Goal: Use online tool/utility: Use online tool/utility

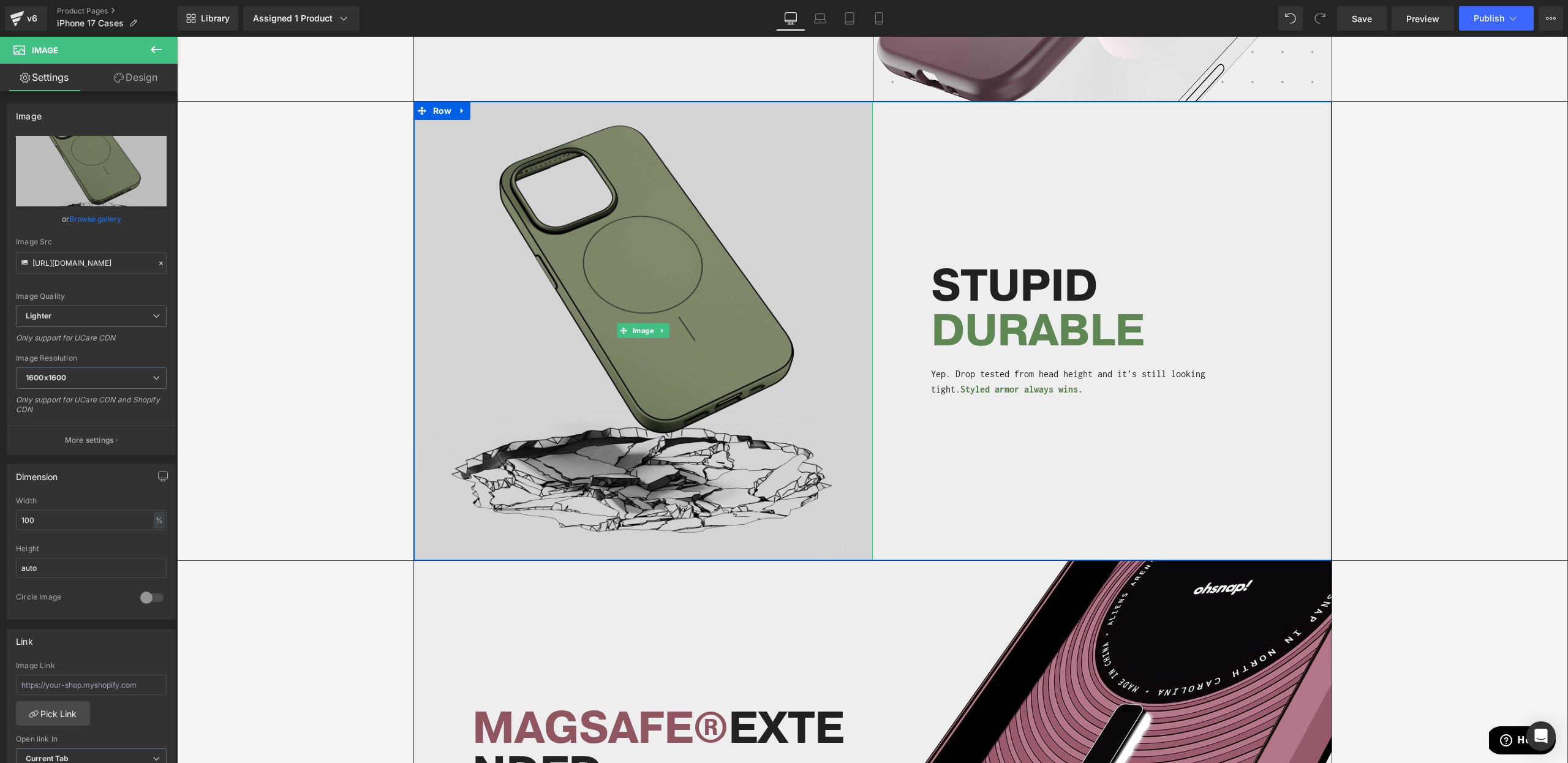
click at [648, 384] on img at bounding box center [643, 331] width 459 height 459
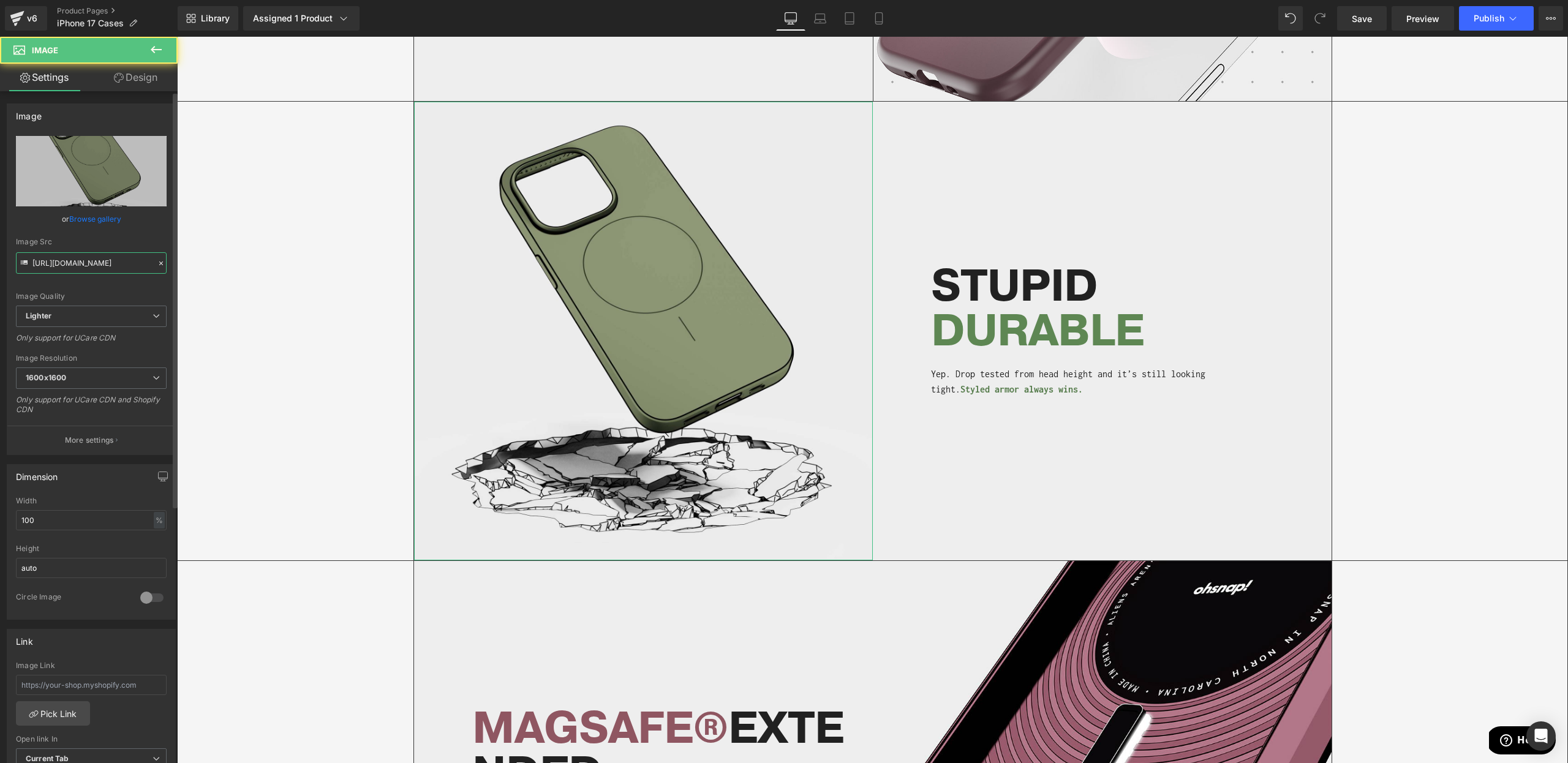
click at [68, 268] on input "[URL][DOMAIN_NAME]" at bounding box center [91, 263] width 151 height 22
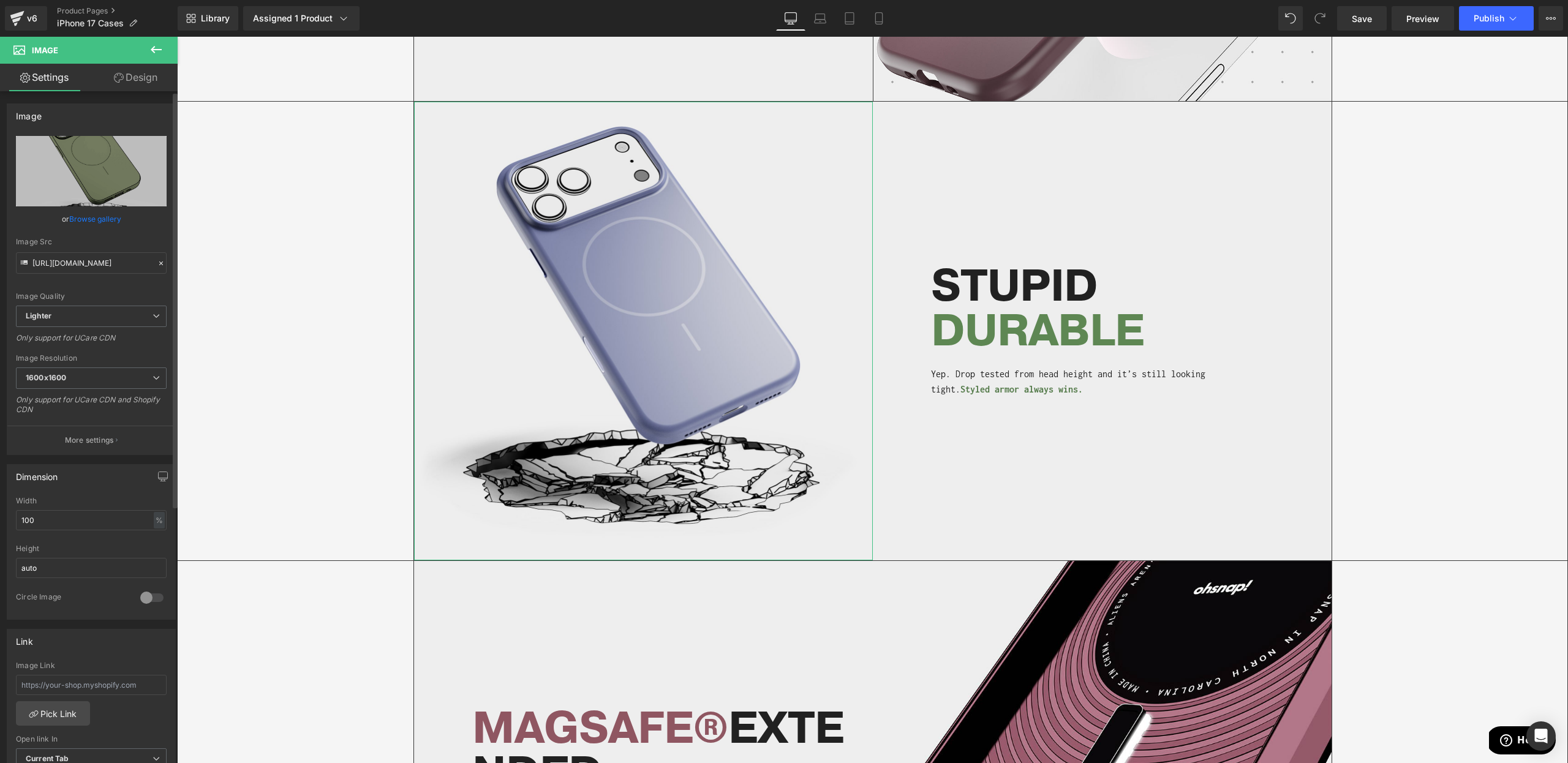
click at [91, 297] on div "Image Quality" at bounding box center [91, 296] width 151 height 8
type input "[URL][DOMAIN_NAME]"
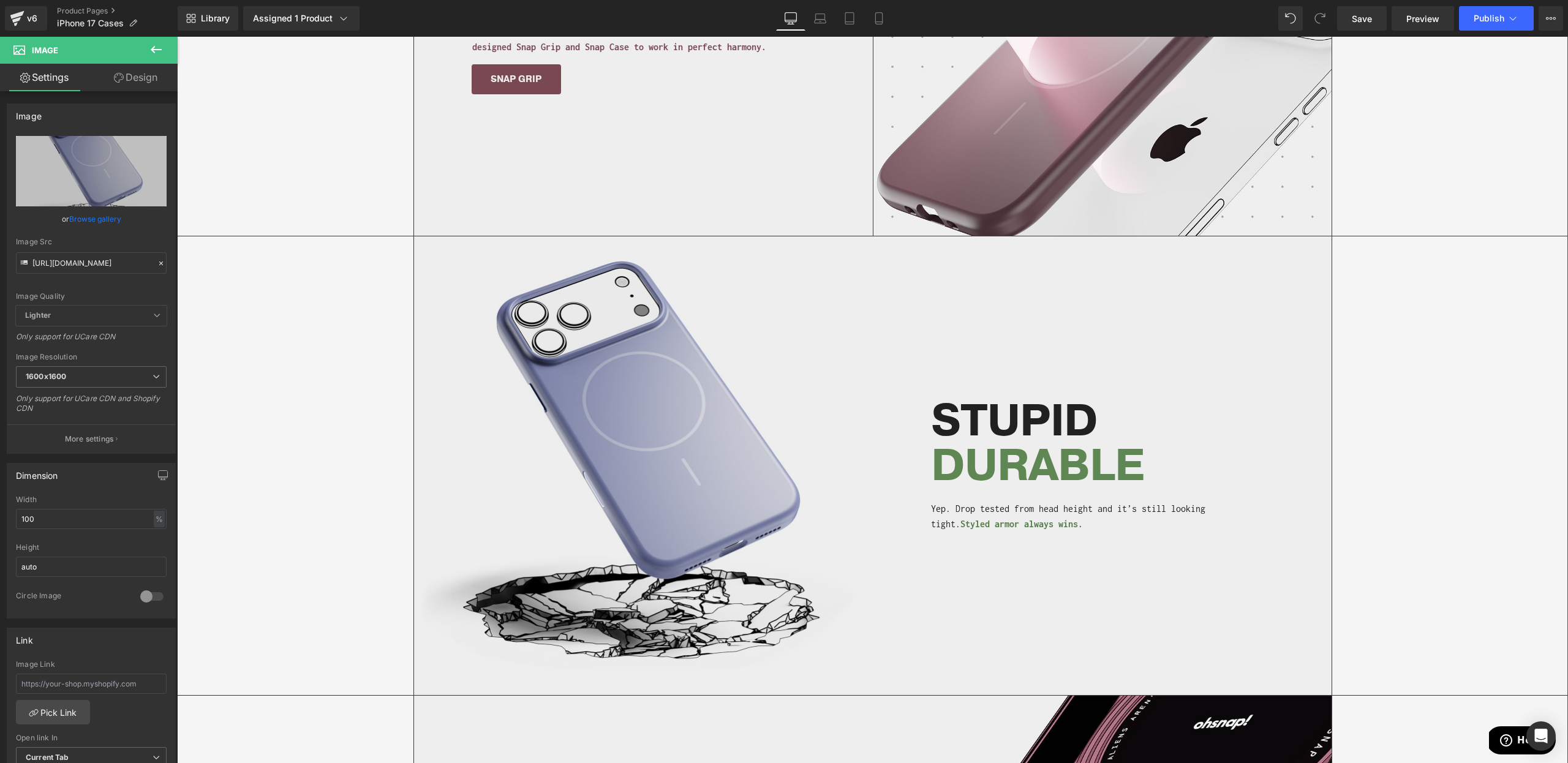
scroll to position [1954, 0]
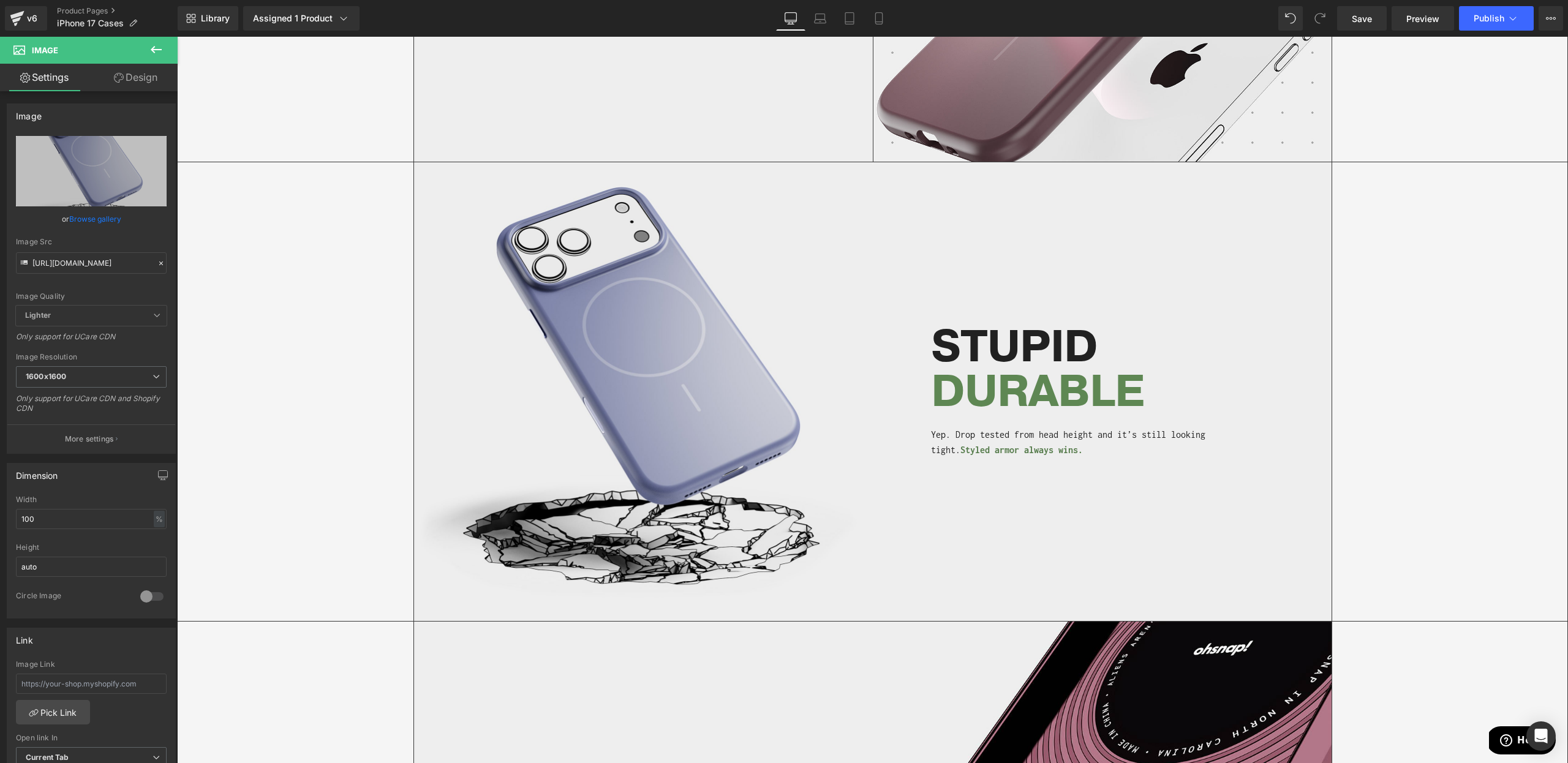
click at [1008, 383] on span "DURABLE" at bounding box center [1037, 392] width 212 height 60
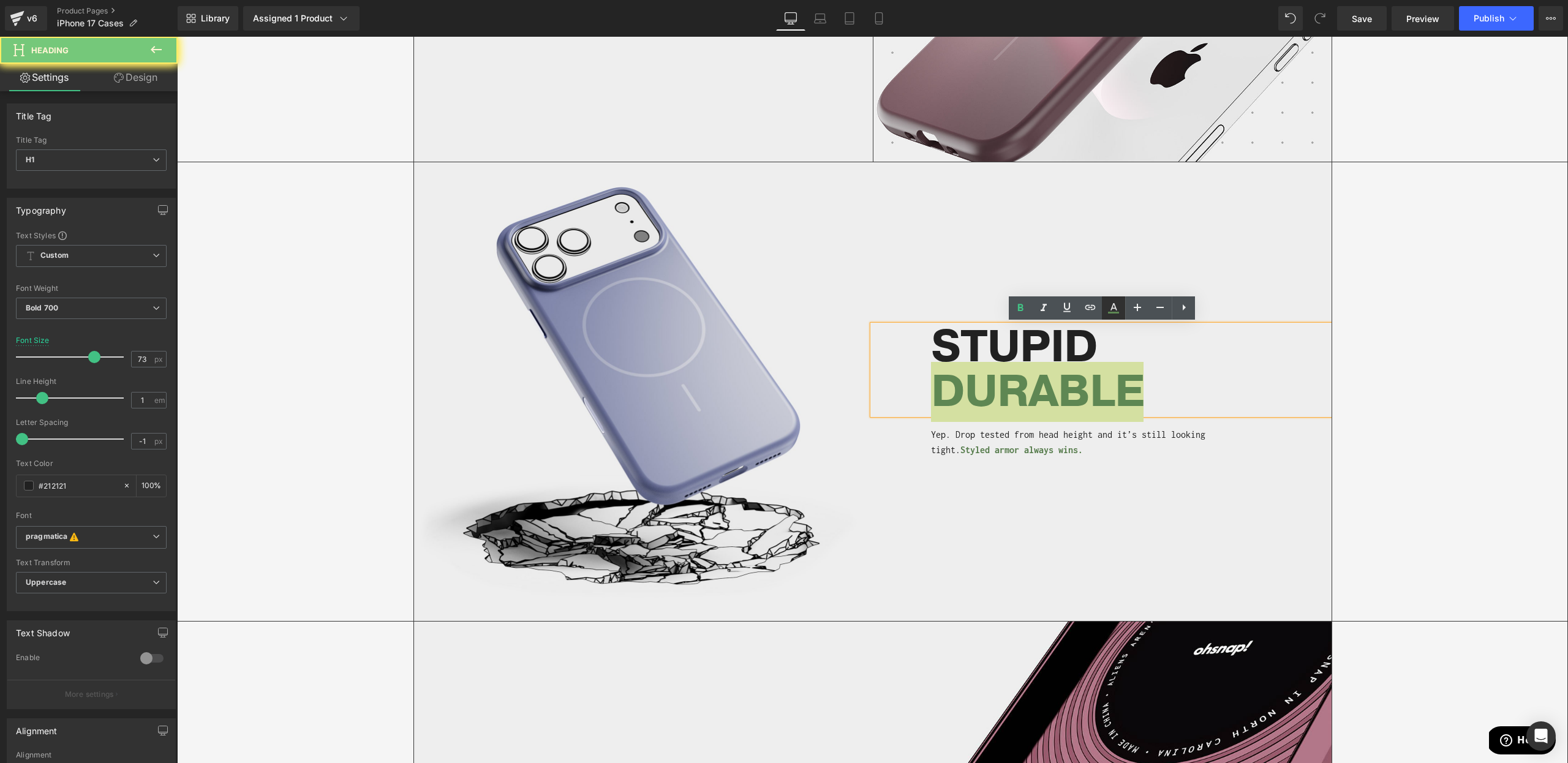
click at [1106, 317] on link at bounding box center [1114, 308] width 24 height 24
type input "#5e8753"
type input "100"
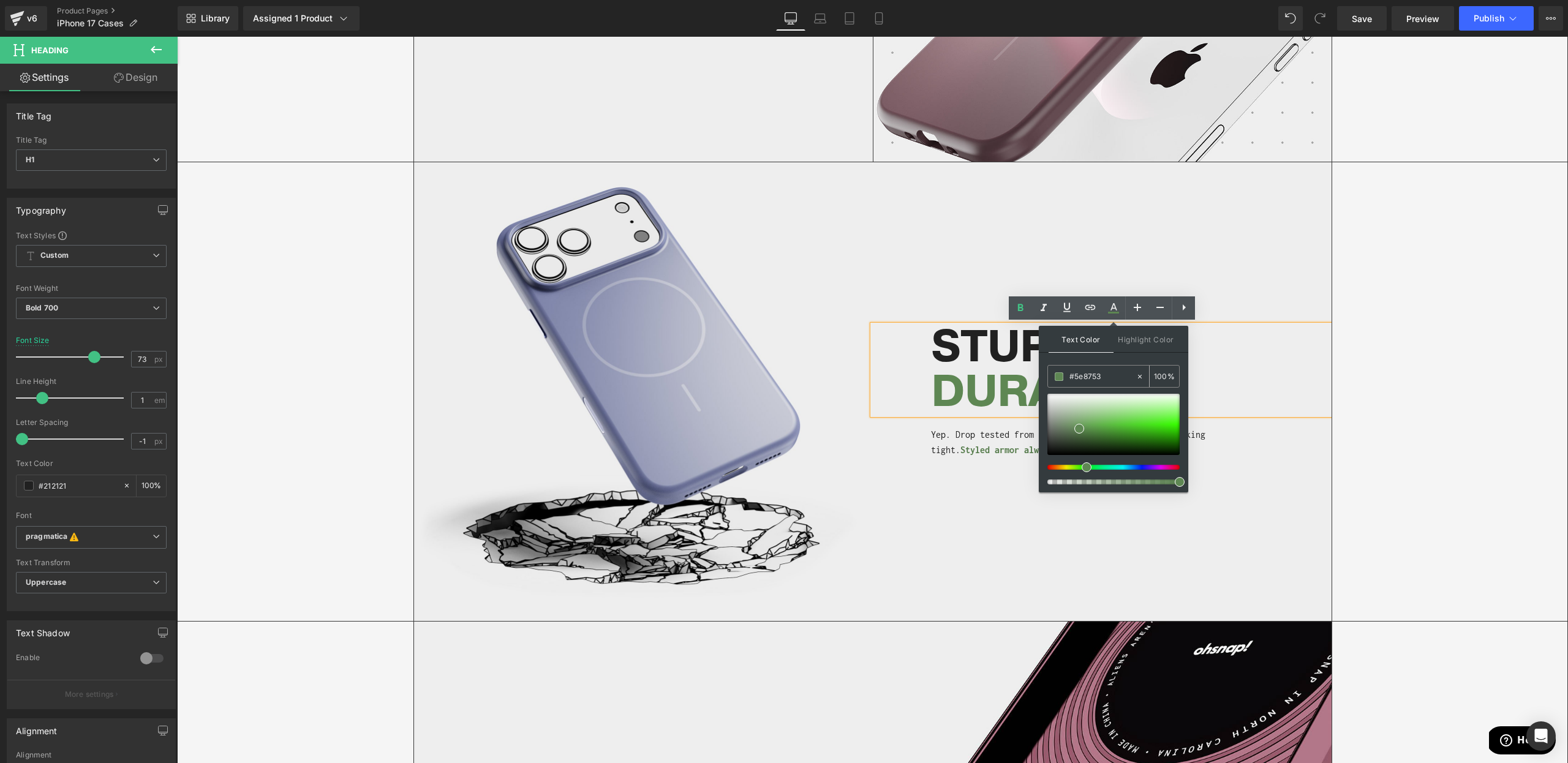
click at [1077, 381] on input "#5e8753" at bounding box center [1102, 376] width 66 height 14
paste input "AEAFC5"
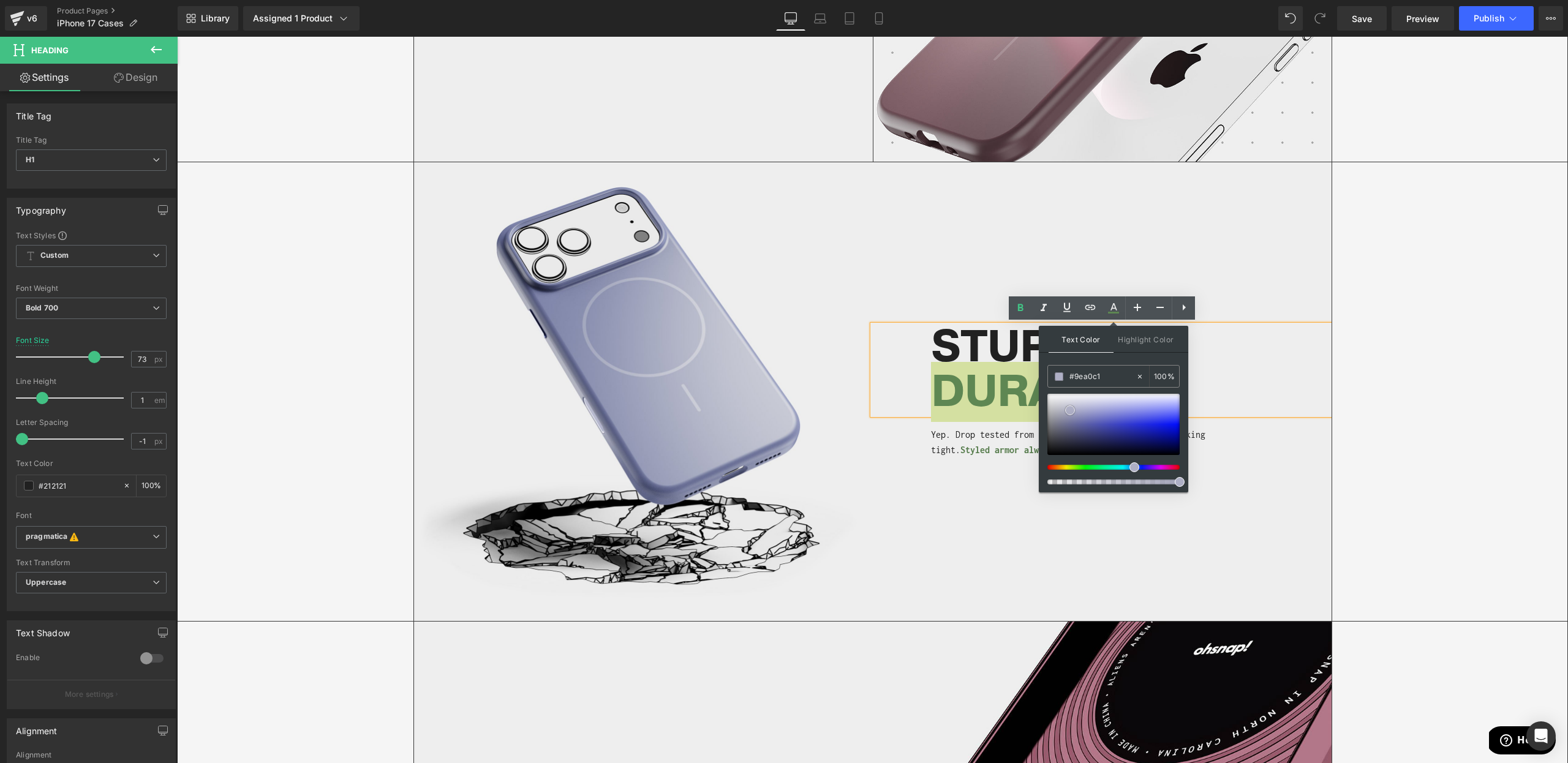
click at [1076, 413] on div at bounding box center [1113, 425] width 132 height 61
drag, startPoint x: 1075, startPoint y: 414, endPoint x: 1079, endPoint y: 403, distance: 11.7
click at [1069, 417] on span at bounding box center [1071, 417] width 10 height 10
drag, startPoint x: 1103, startPoint y: 376, endPoint x: 1088, endPoint y: 376, distance: 15.0
click at [1088, 376] on input "#8c8eaf" at bounding box center [1102, 376] width 66 height 14
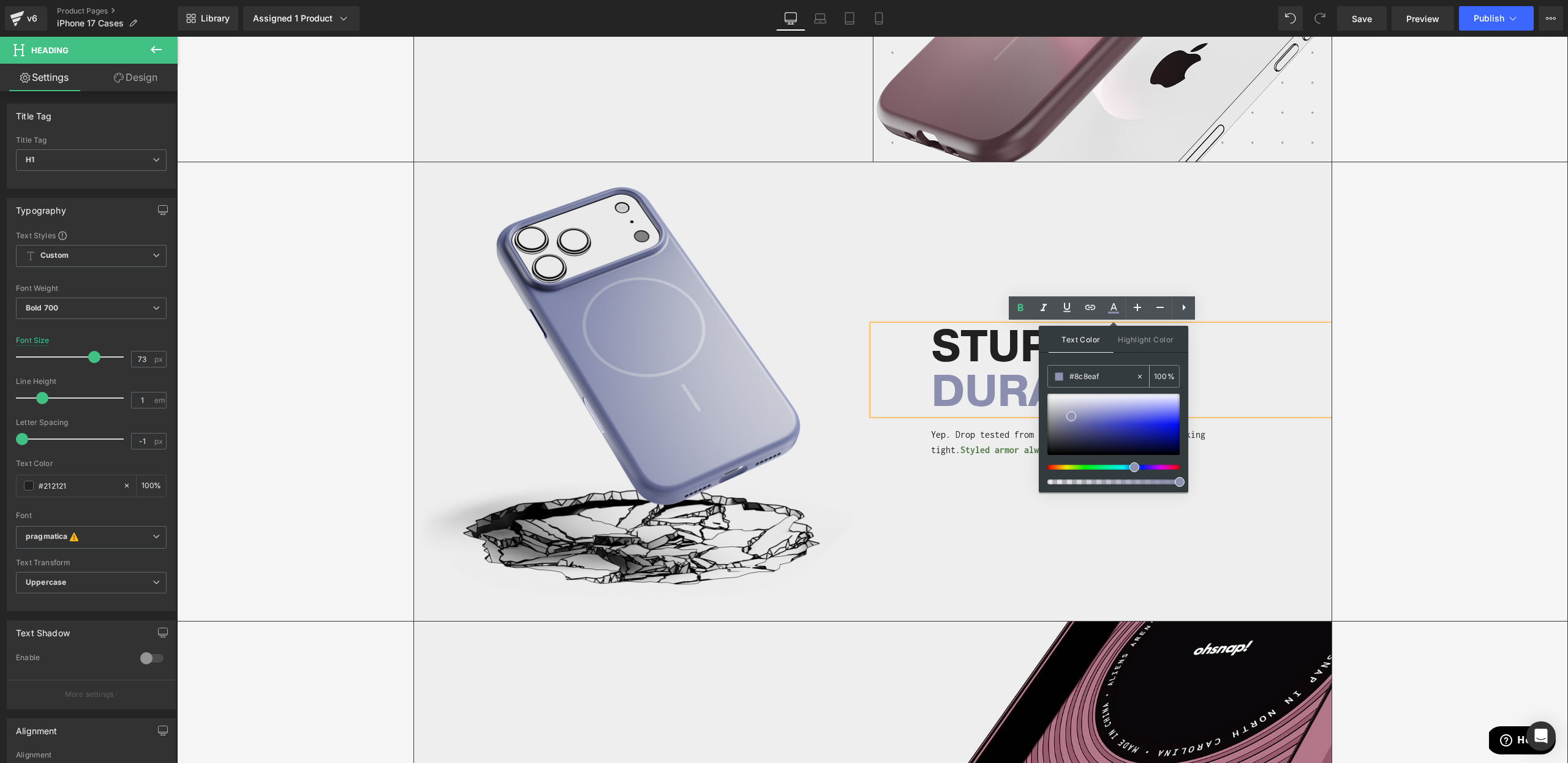
click at [1088, 376] on input "#8c8eaf" at bounding box center [1102, 376] width 66 height 14
click at [1241, 377] on h1 "DURABLE" at bounding box center [1117, 392] width 373 height 44
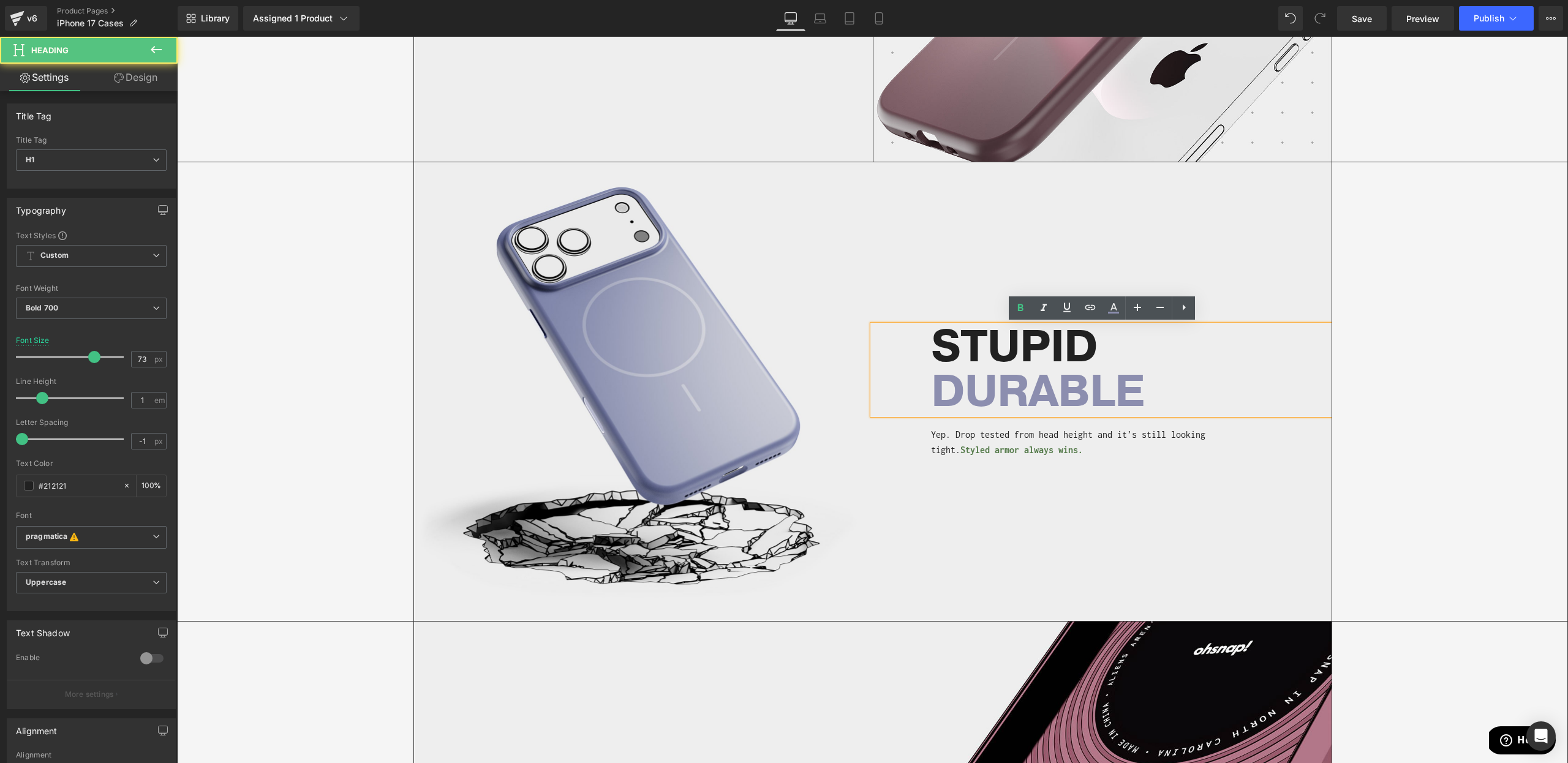
click at [998, 452] on span "Styled armor always wins." at bounding box center [1021, 449] width 122 height 10
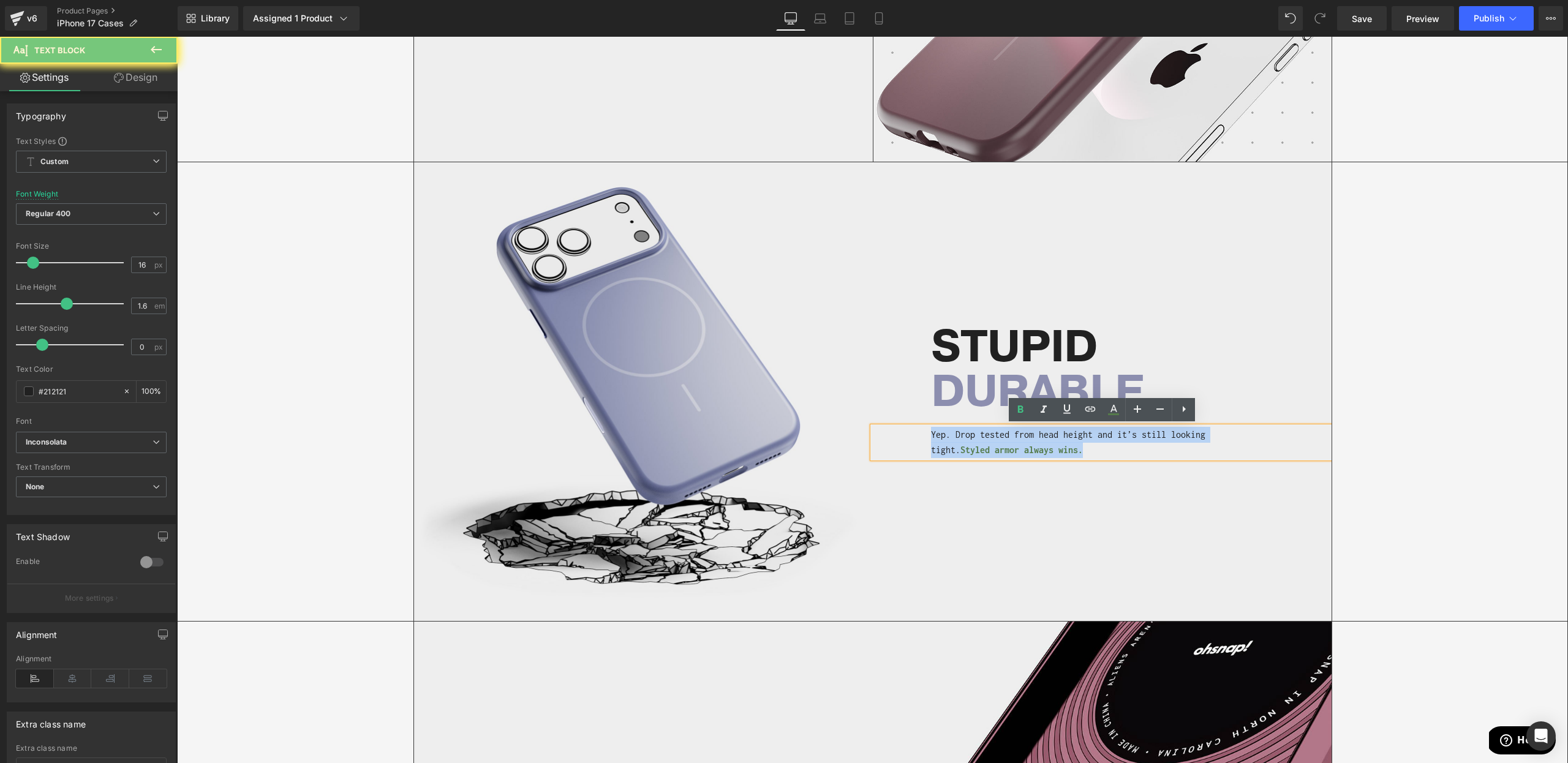
click at [998, 452] on span "Styled armor always wins." at bounding box center [1021, 449] width 122 height 10
click at [1070, 444] on p "Yep. Drop tested from head height and it’s still looking tight. Styled armor al…" at bounding box center [1085, 442] width 309 height 31
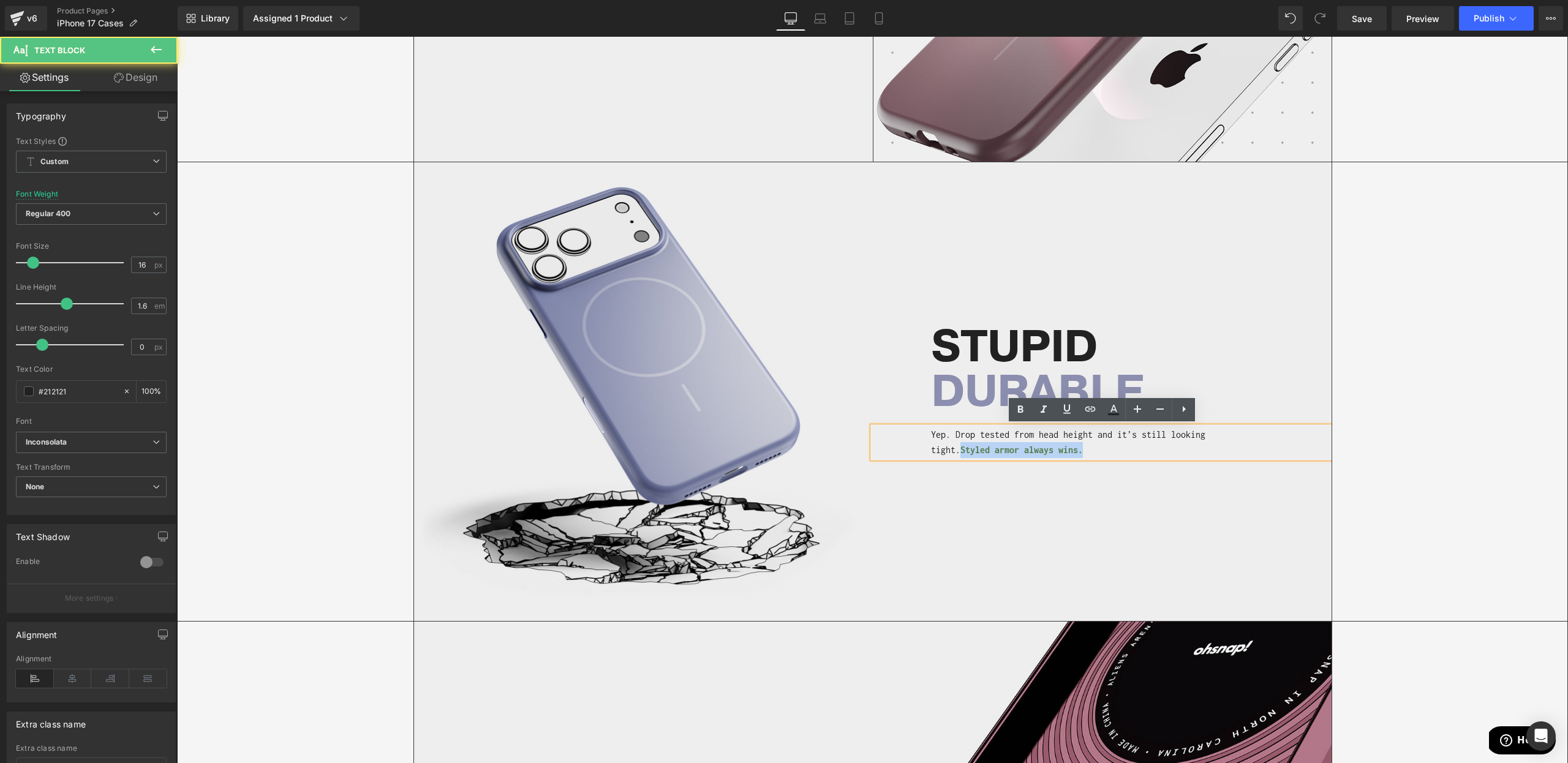
drag, startPoint x: 1037, startPoint y: 450, endPoint x: 895, endPoint y: 453, distance: 142.0
click at [895, 453] on div "Yep. Drop tested from head height and it’s still looking tight. Styled armor al…" at bounding box center [1102, 442] width 459 height 31
click at [1116, 412] on icon at bounding box center [1113, 410] width 14 height 14
type input "#557b4b"
type input "100"
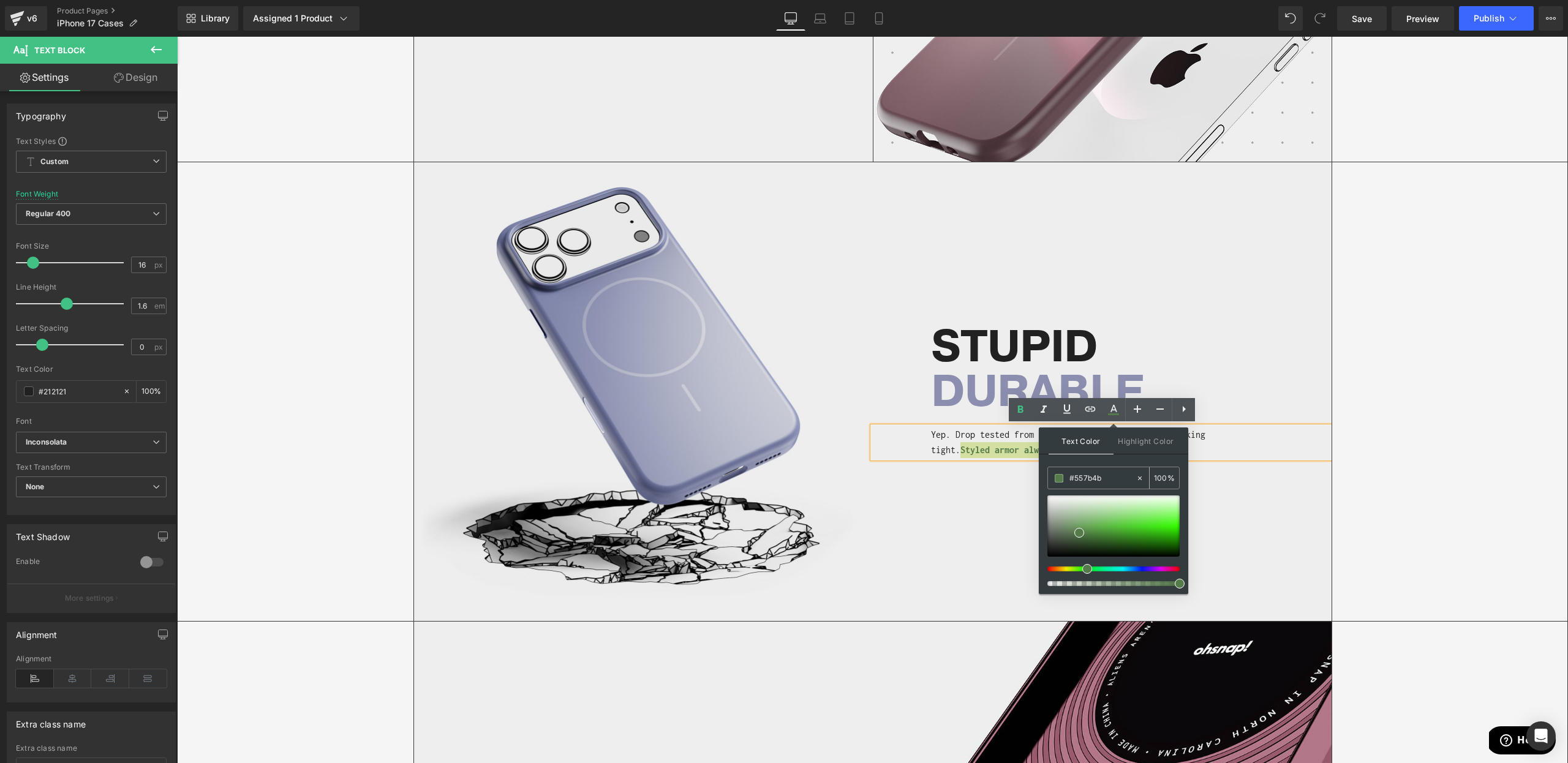
click at [1076, 474] on input "#557b4b" at bounding box center [1102, 478] width 66 height 14
click at [1076, 474] on input "#557b4b" at bounding box center [1102, 478] width 66 height 14
paste input "8c8eaf"
type input "#6b6c8e"
drag, startPoint x: 1072, startPoint y: 527, endPoint x: 1066, endPoint y: 530, distance: 6.7
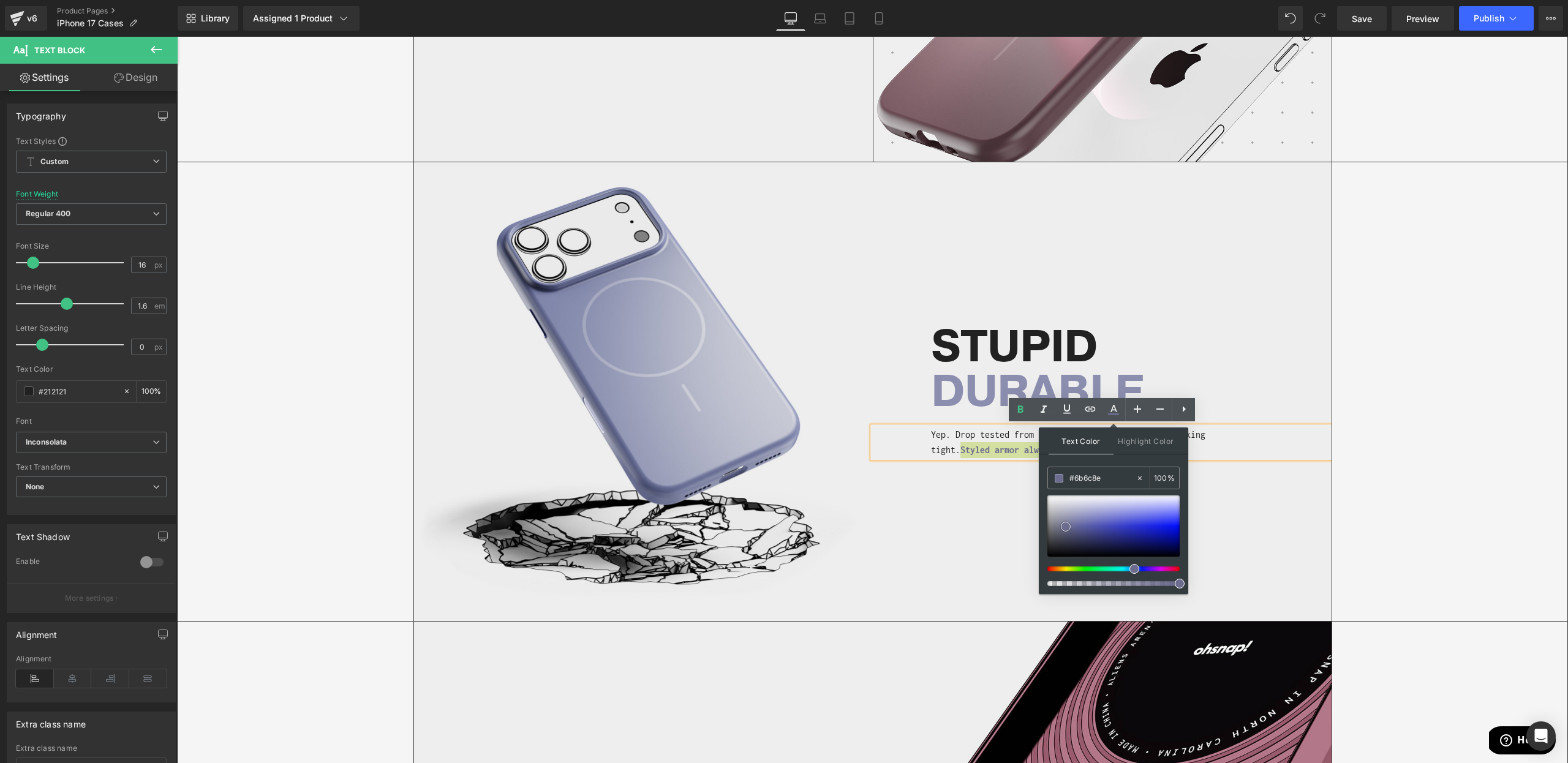
click at [1066, 530] on span at bounding box center [1065, 526] width 10 height 10
click at [1339, 524] on div "Image STUPID DURABLE Heading Yep. Drop tested from head height and it’s still l…" at bounding box center [873, 391] width 1390 height 459
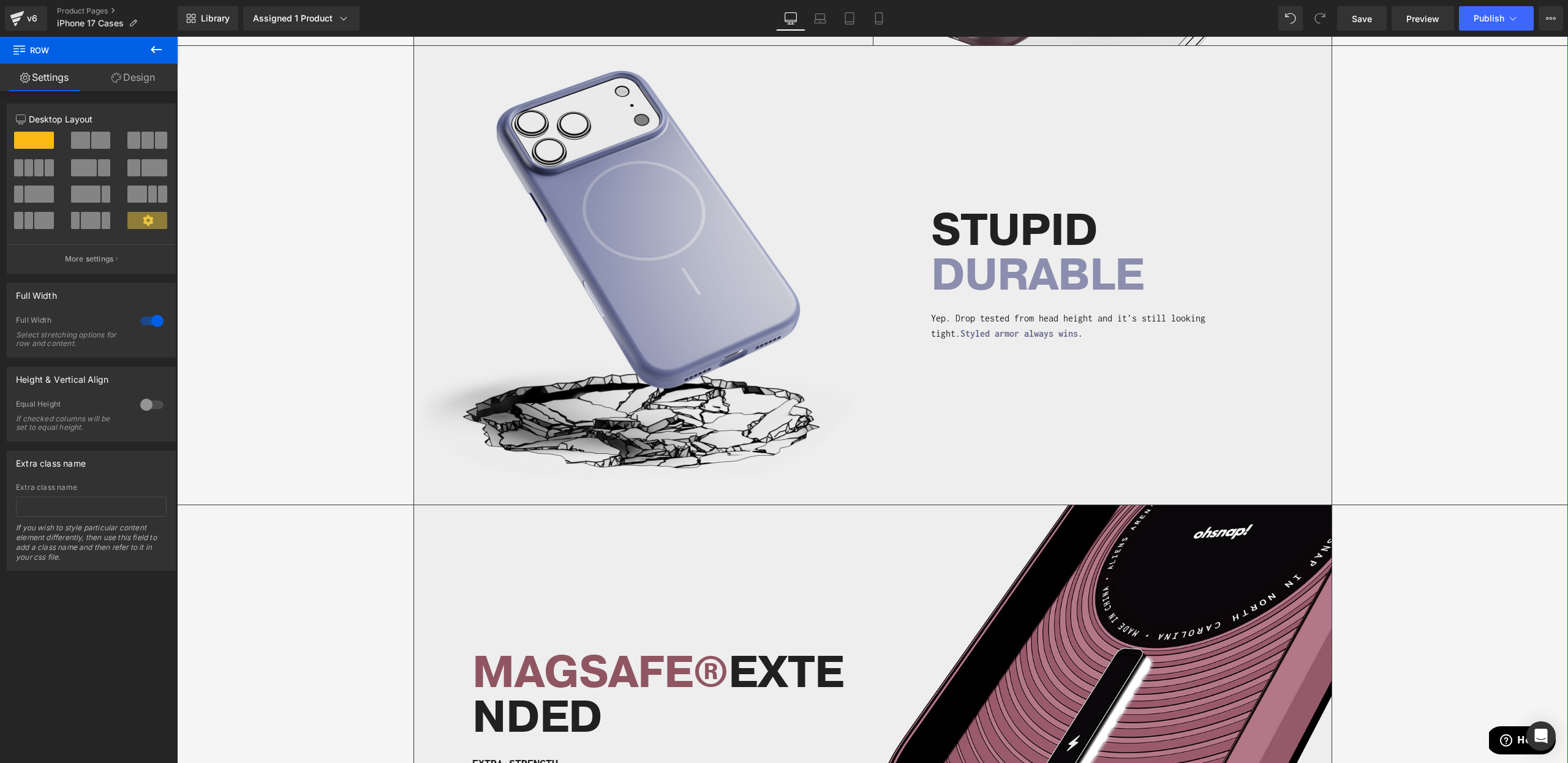
scroll to position [1973, 0]
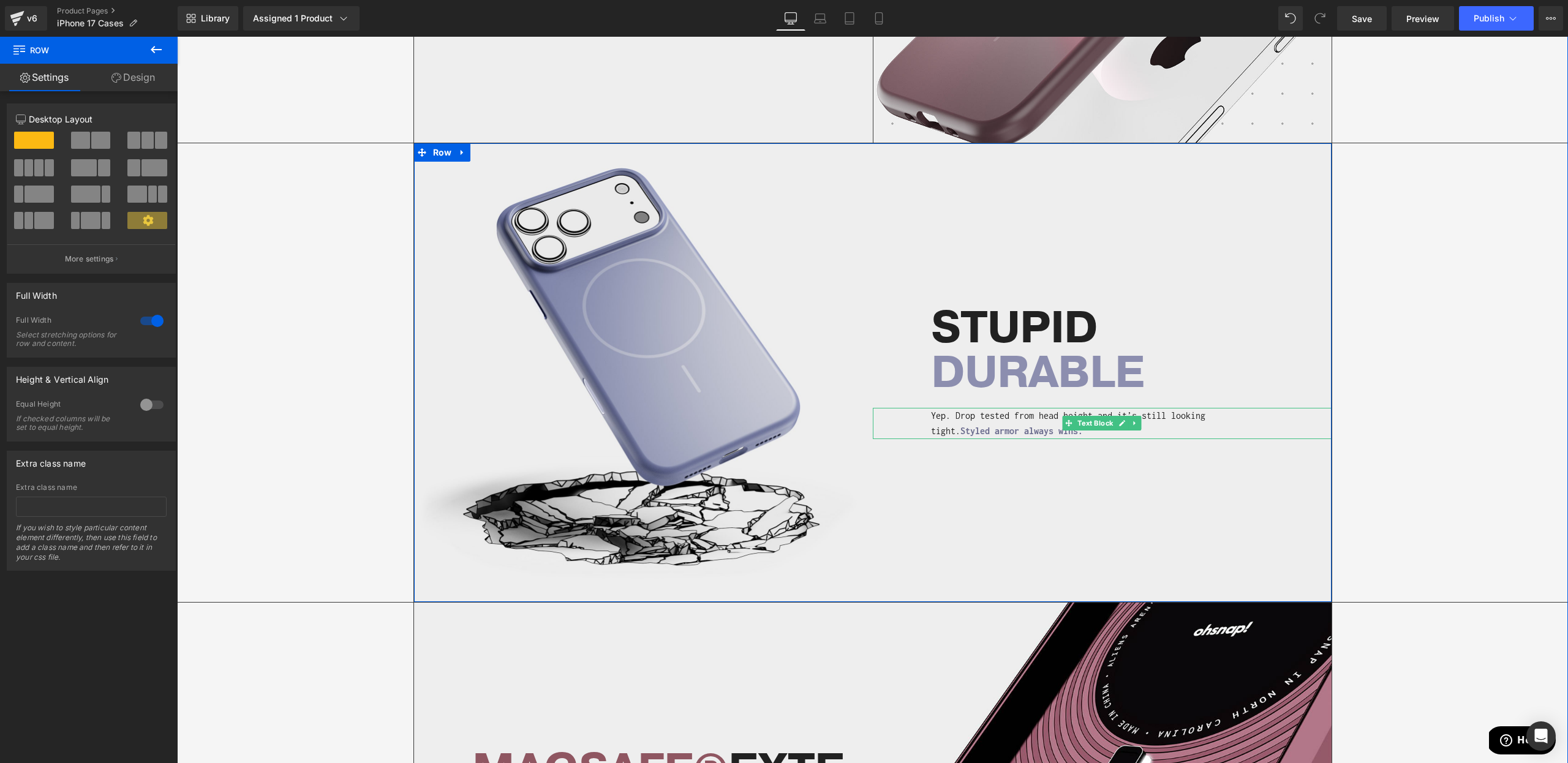
click at [1059, 427] on p "Yep. Drop tested from head height and it’s still looking tight. Styled armor al…" at bounding box center [1085, 423] width 309 height 31
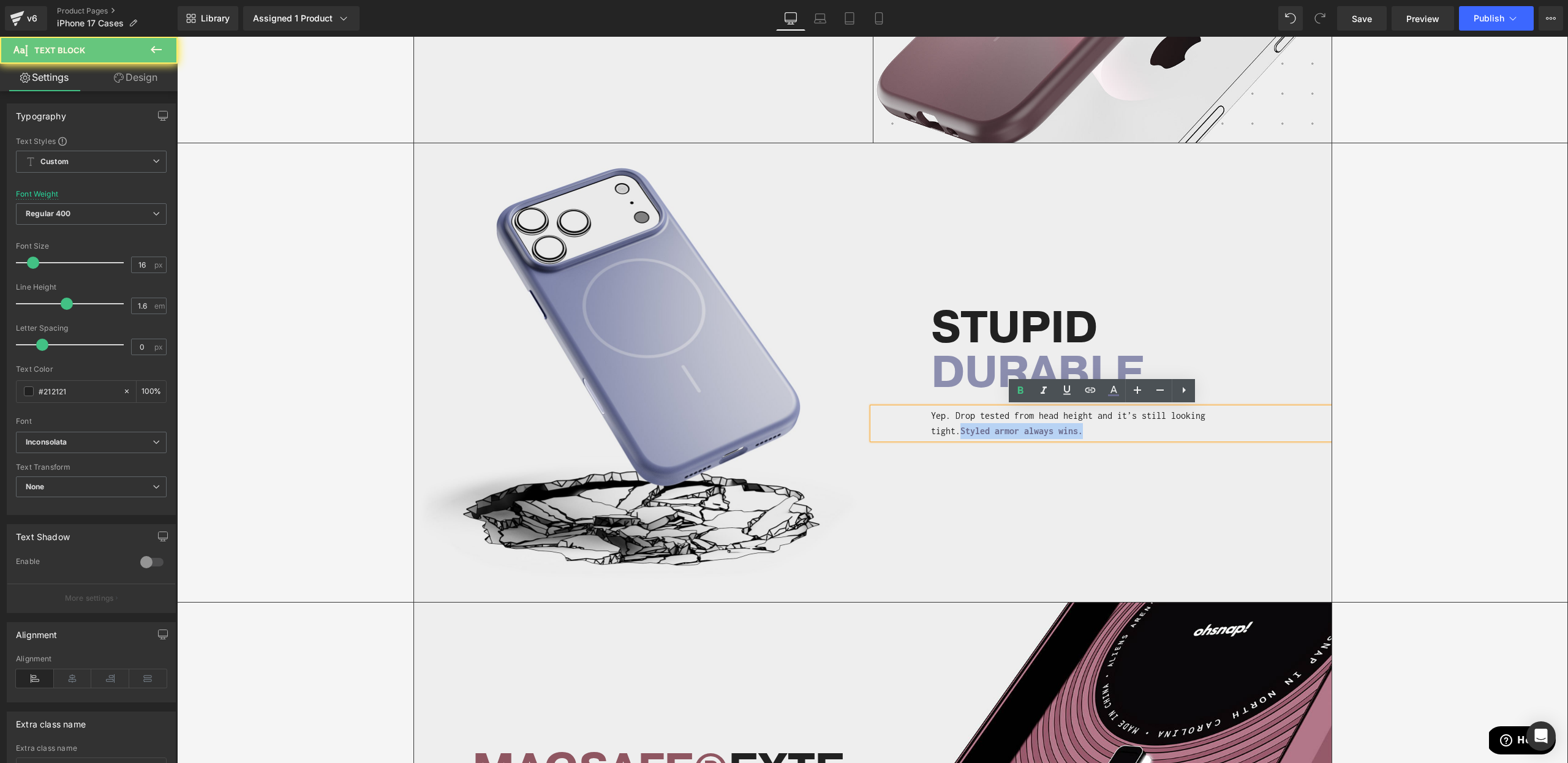
drag, startPoint x: 1053, startPoint y: 435, endPoint x: 889, endPoint y: 438, distance: 164.0
click at [889, 438] on div "Yep. Drop tested from head height and it’s still looking tight. Styled armor al…" at bounding box center [1102, 423] width 459 height 31
click at [1118, 397] on icon at bounding box center [1113, 391] width 14 height 14
type input "100"
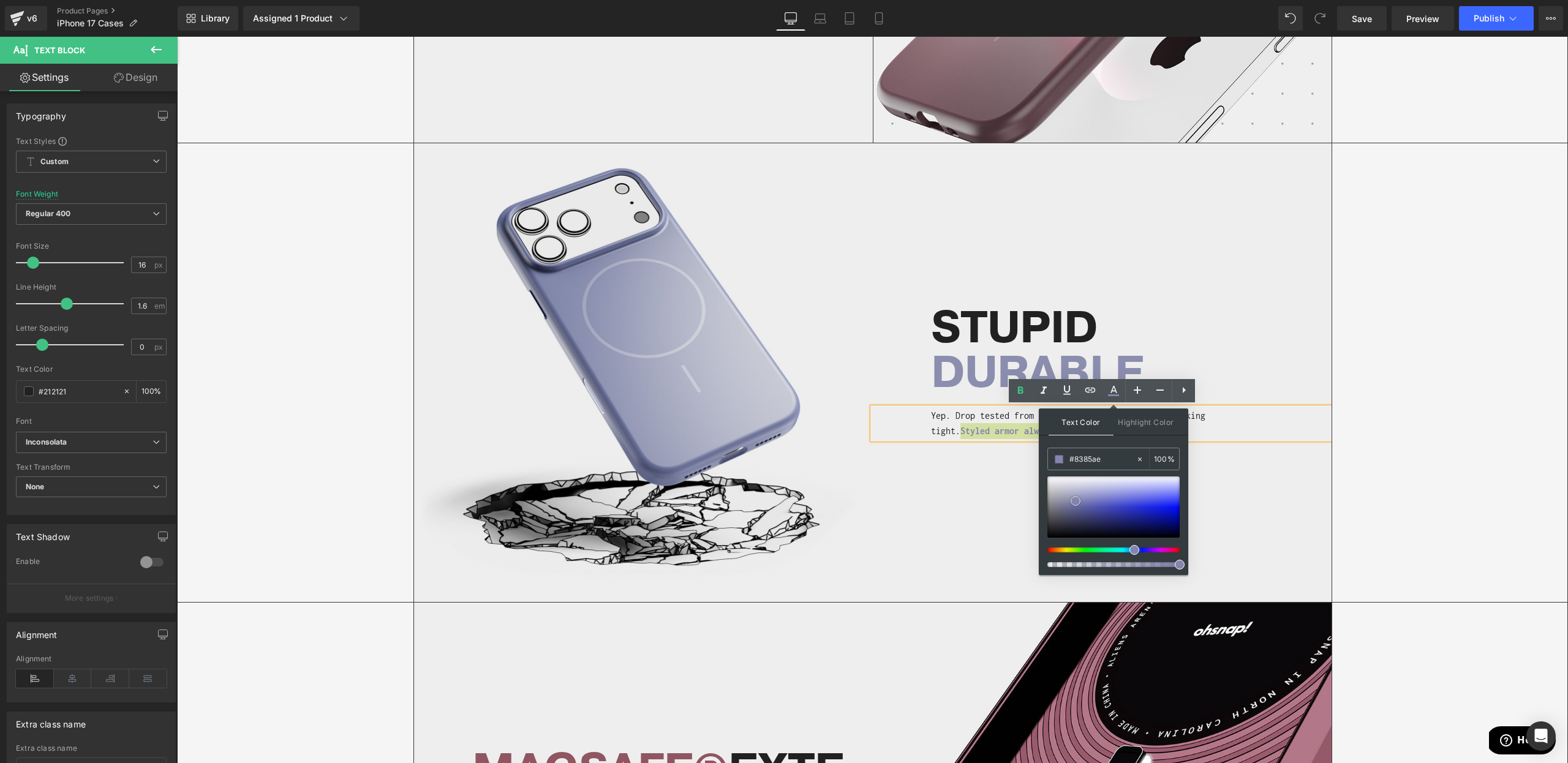
drag, startPoint x: 1069, startPoint y: 506, endPoint x: 1048, endPoint y: 502, distance: 21.4
click at [1078, 500] on span at bounding box center [1075, 500] width 10 height 10
type input "#8082ac"
click at [886, 502] on div "Image STUPID DURABLE Heading Yep. Drop tested from head height and it’s still l…" at bounding box center [873, 372] width 919 height 459
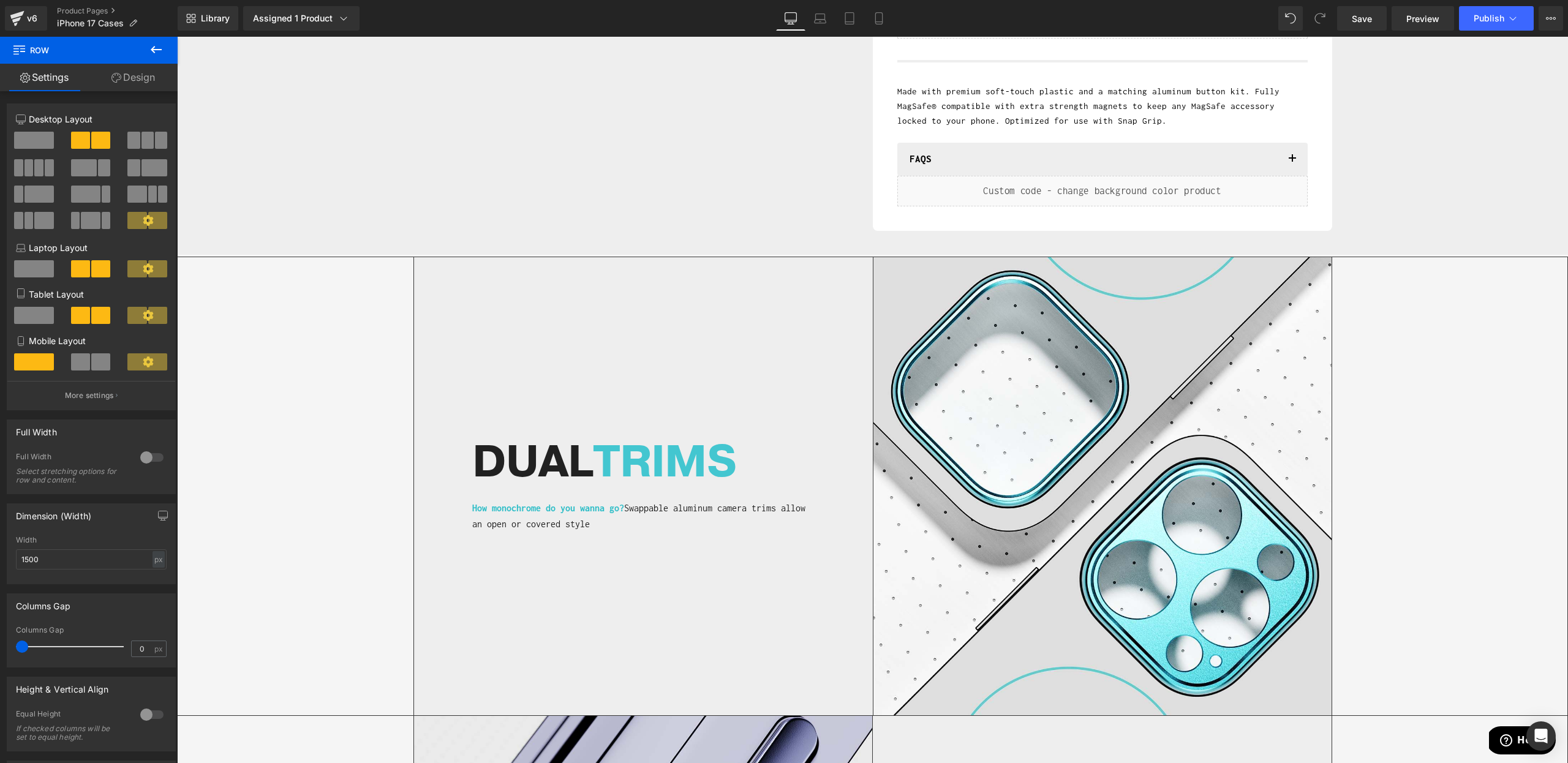
scroll to position [0, 0]
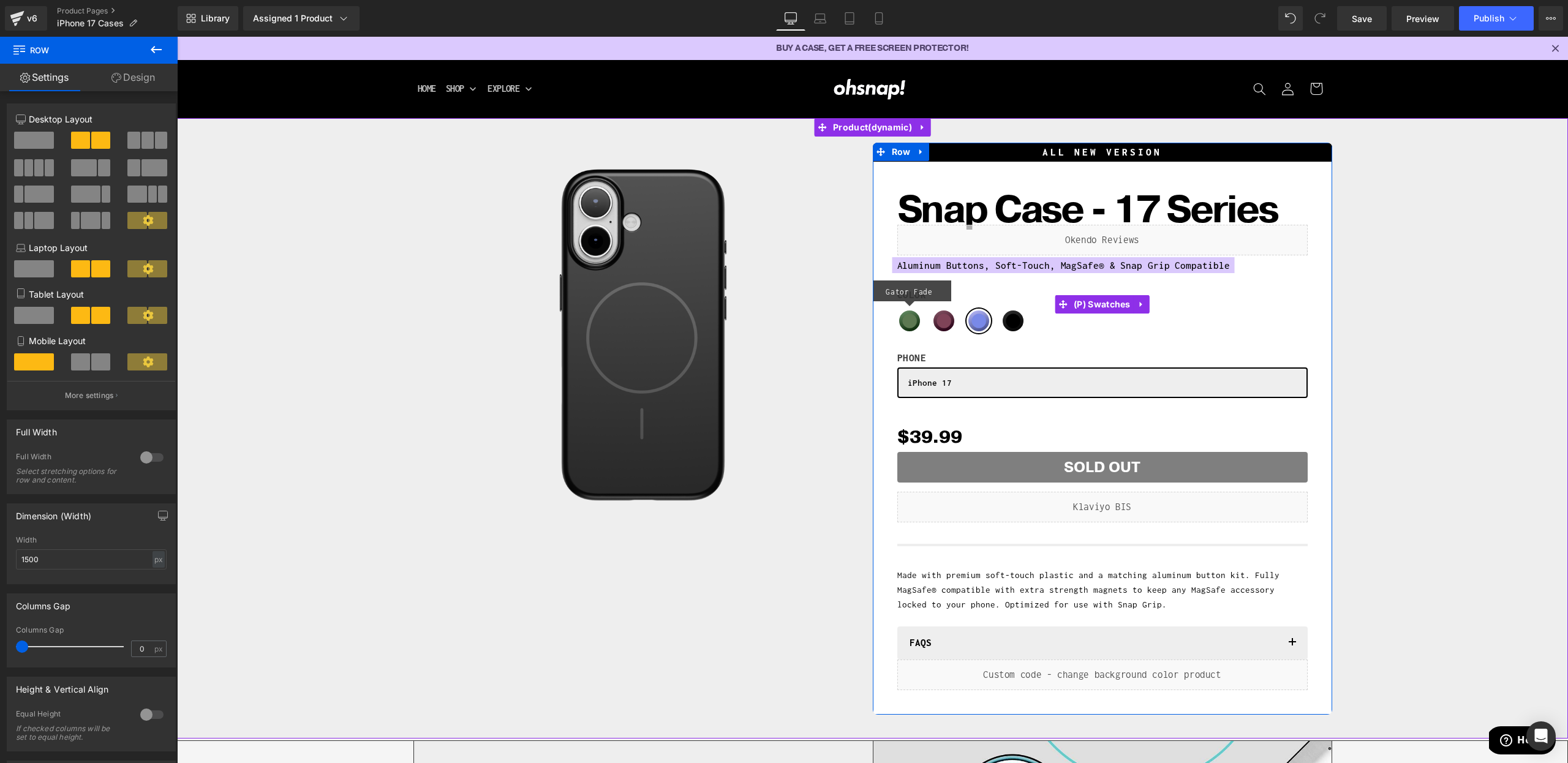
click at [901, 313] on span "Gator Fade" at bounding box center [909, 320] width 24 height 24
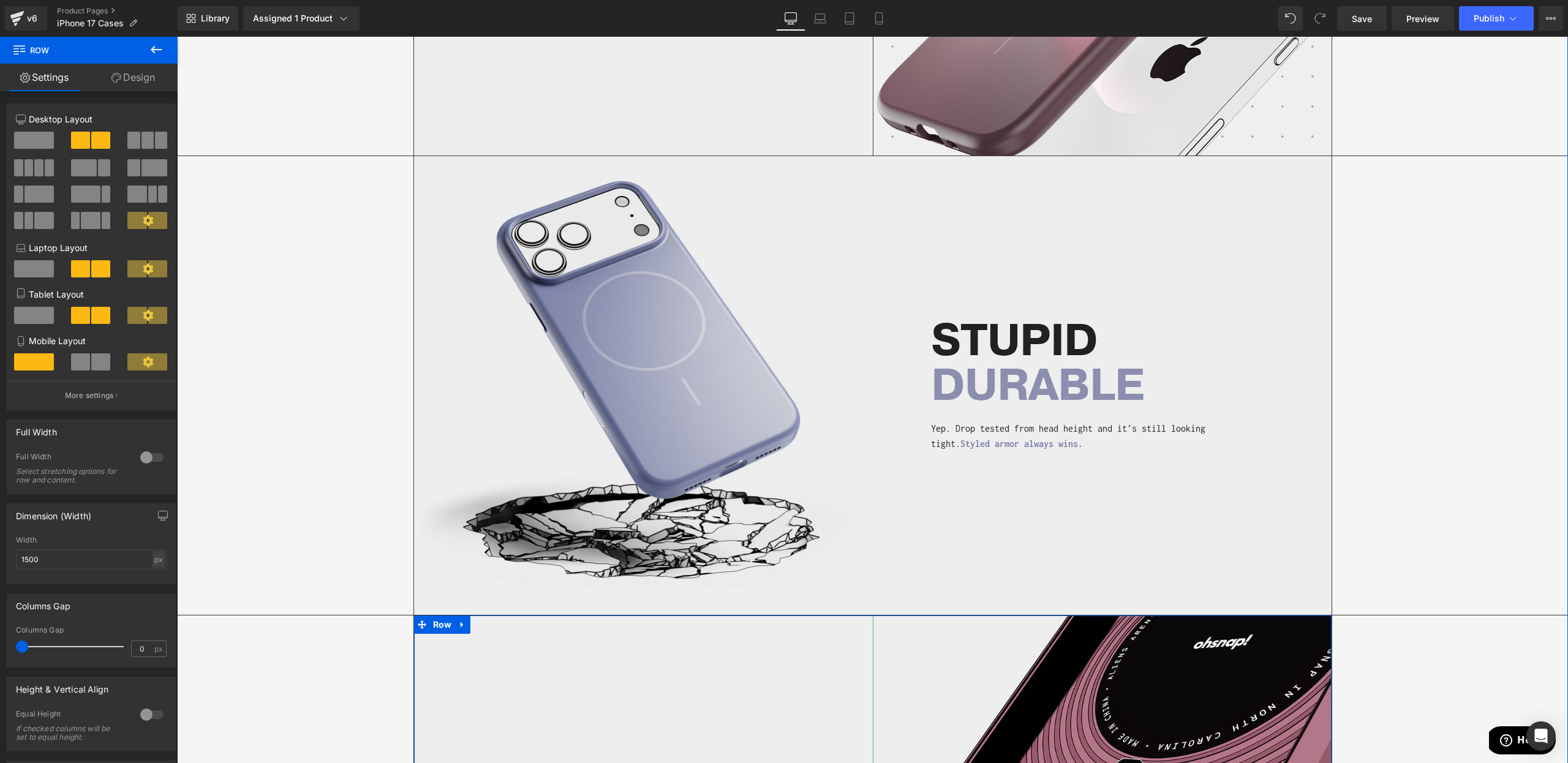
scroll to position [1747, 0]
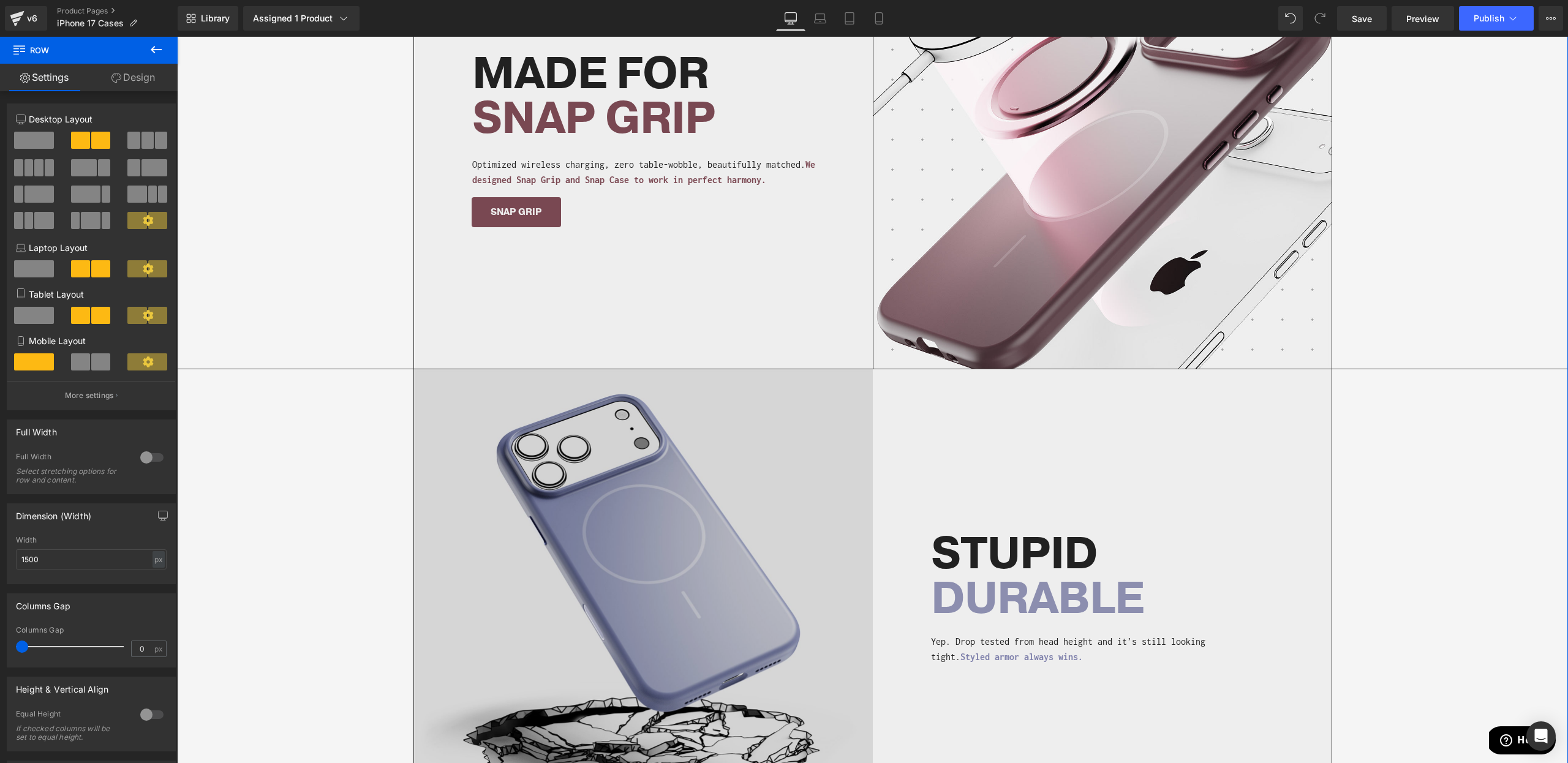
click at [652, 486] on img at bounding box center [643, 598] width 459 height 459
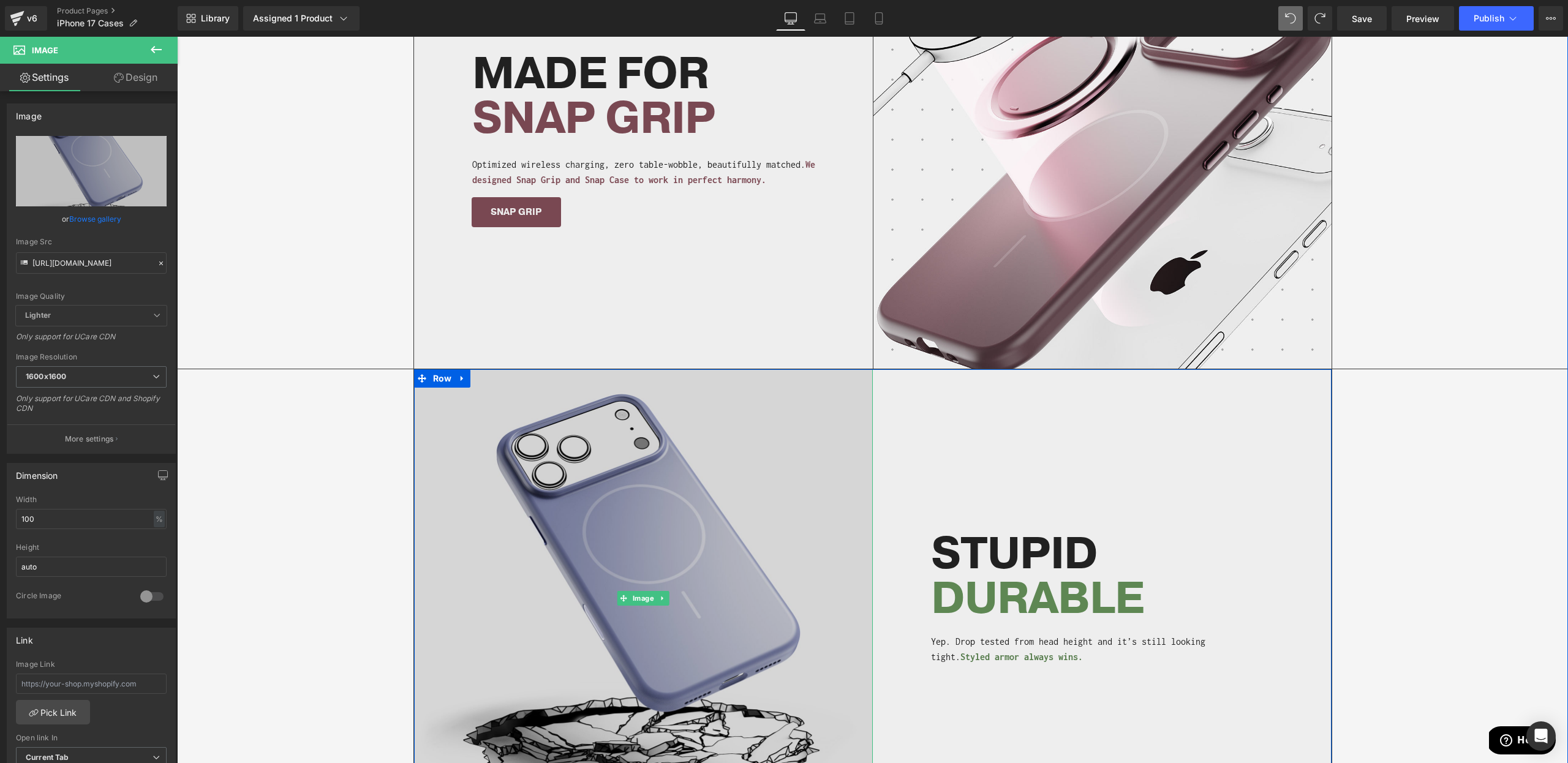
click at [620, 487] on img at bounding box center [643, 598] width 459 height 459
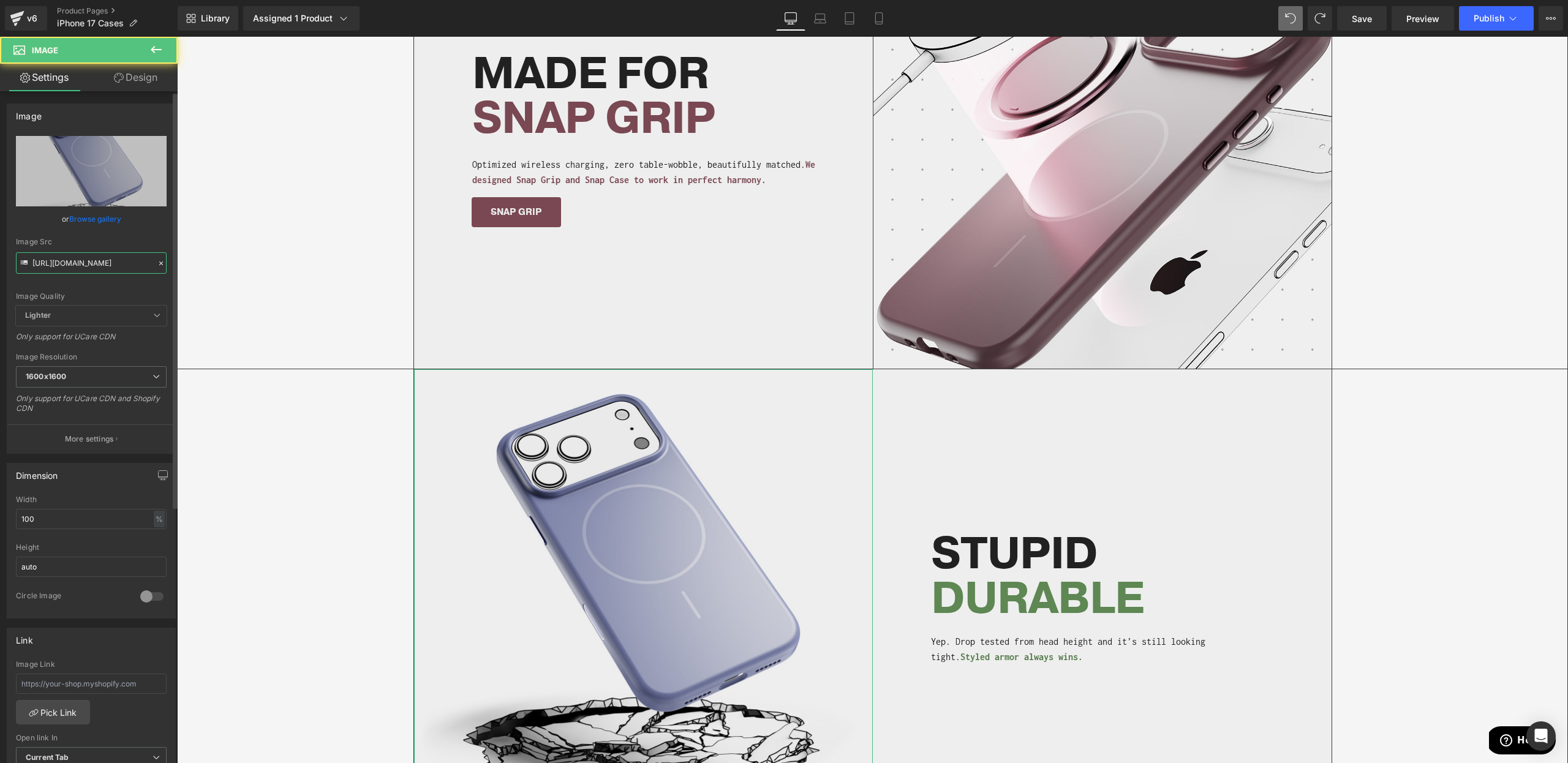
click at [46, 272] on input "[URL][DOMAIN_NAME]" at bounding box center [91, 263] width 151 height 22
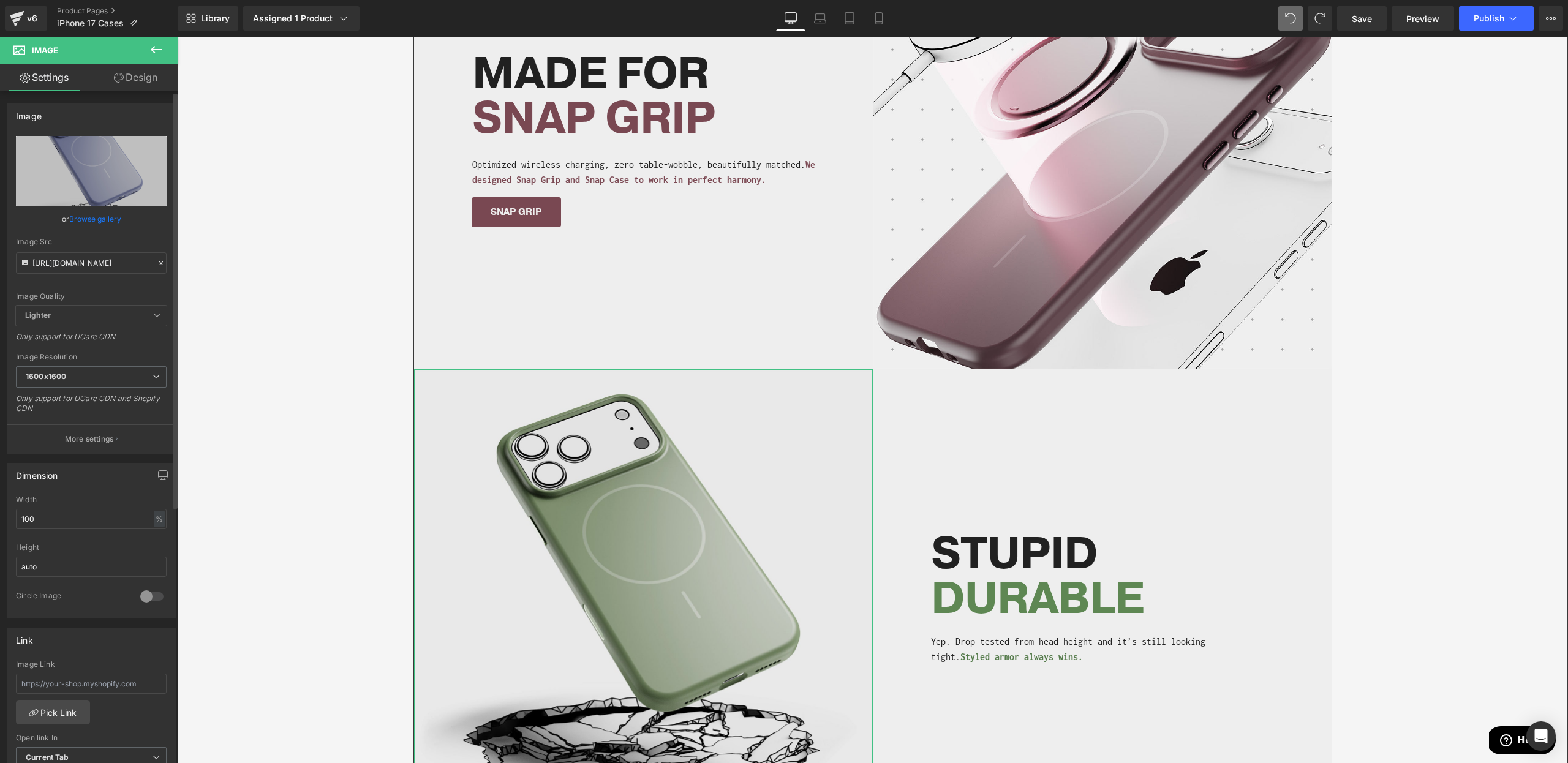
click at [133, 236] on div "Image Quality Lighter Lightest Lighter Lighter Lightest Only support for UCare …" at bounding box center [91, 221] width 151 height 170
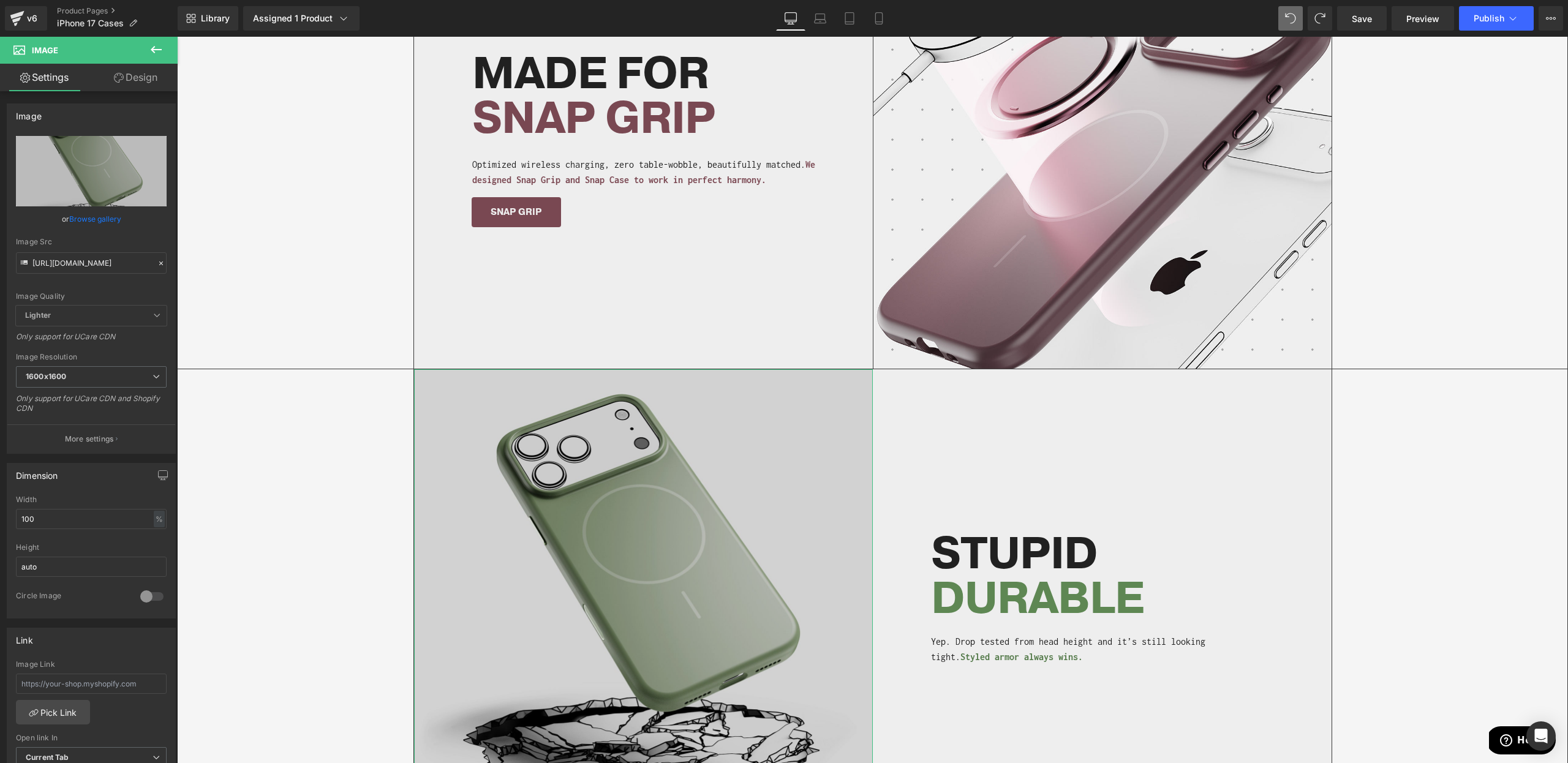
type input "[URL][DOMAIN_NAME]"
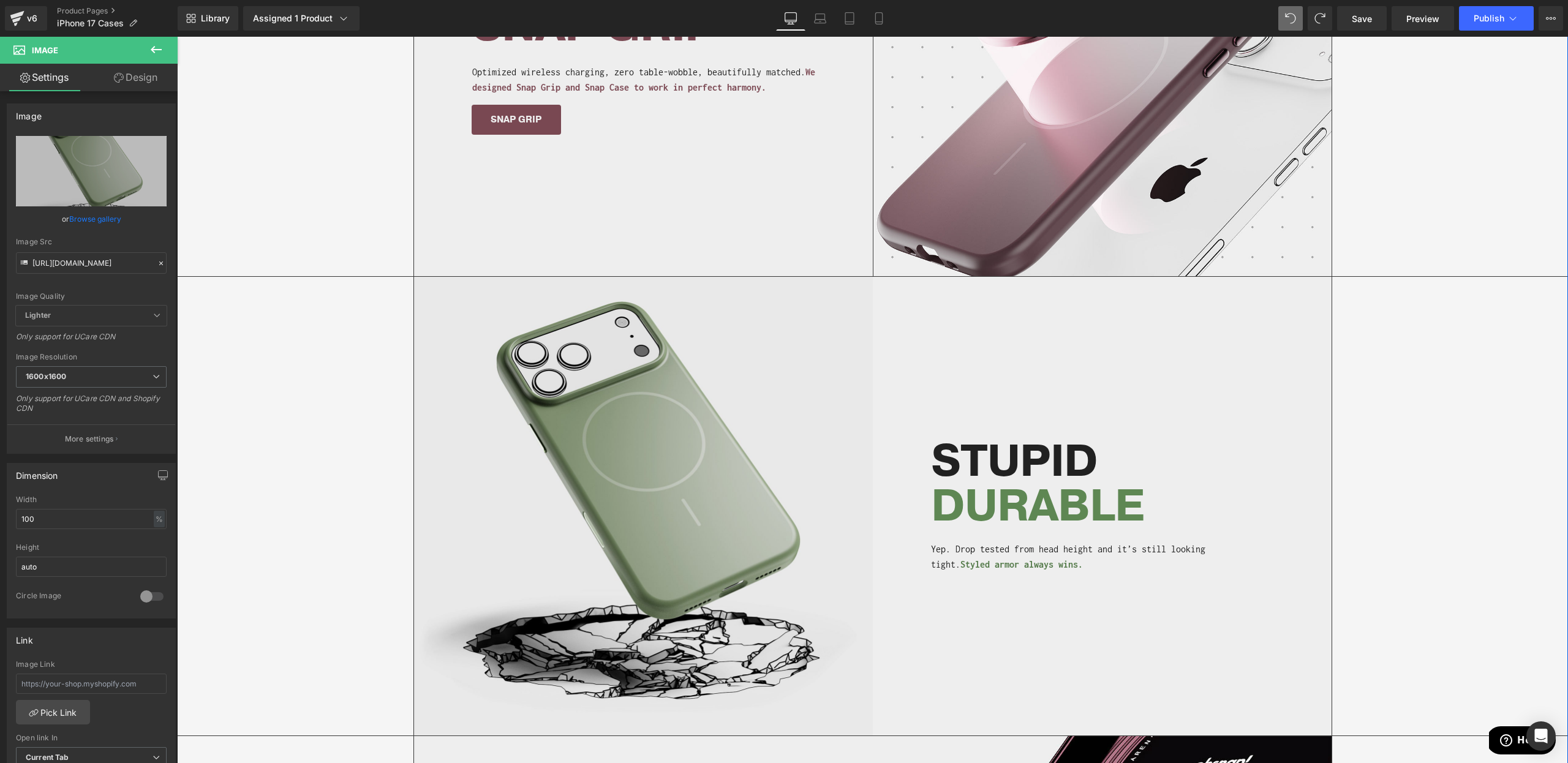
scroll to position [1863, 0]
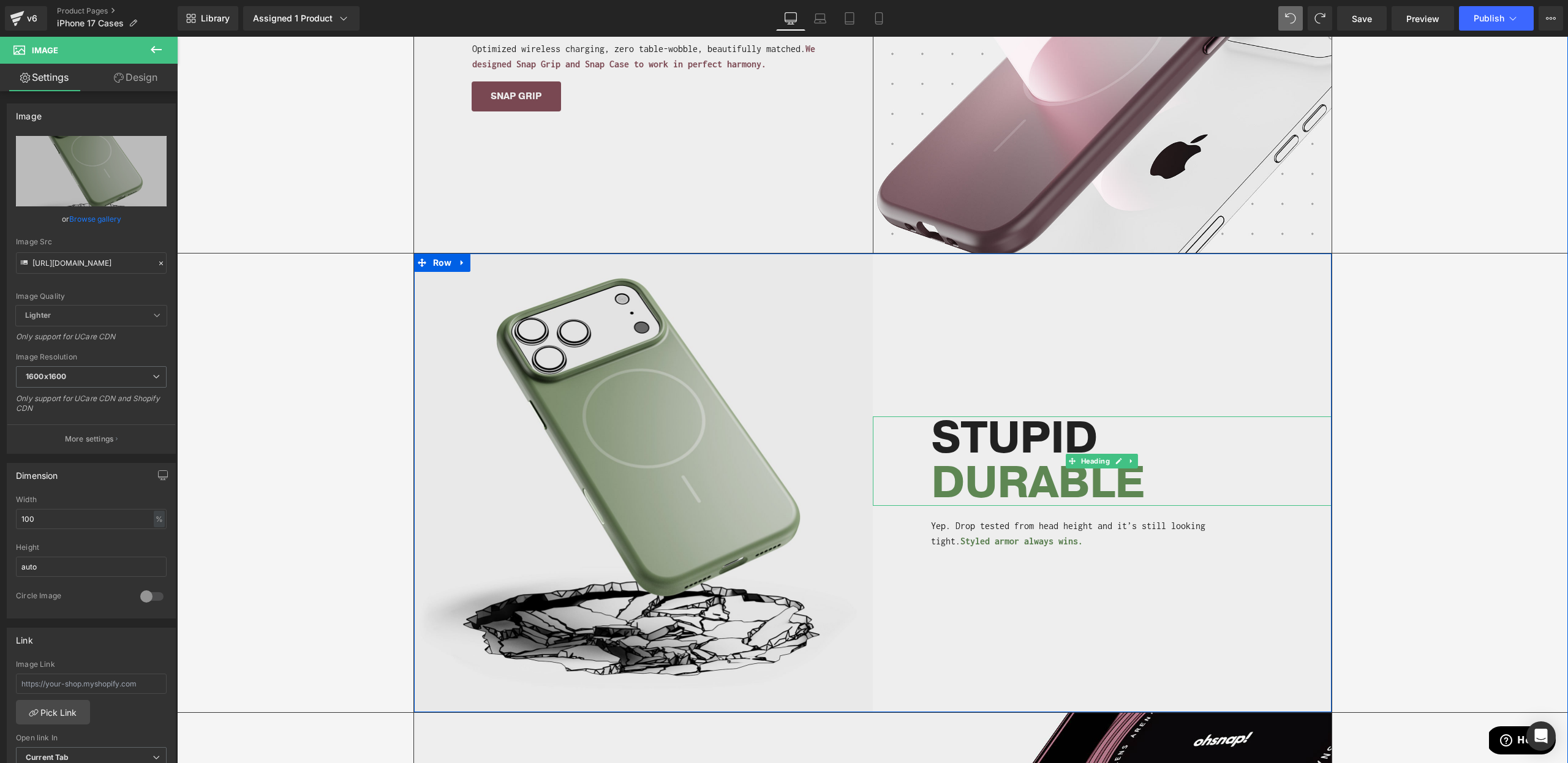
click at [989, 485] on span "DURABLE" at bounding box center [1037, 483] width 212 height 60
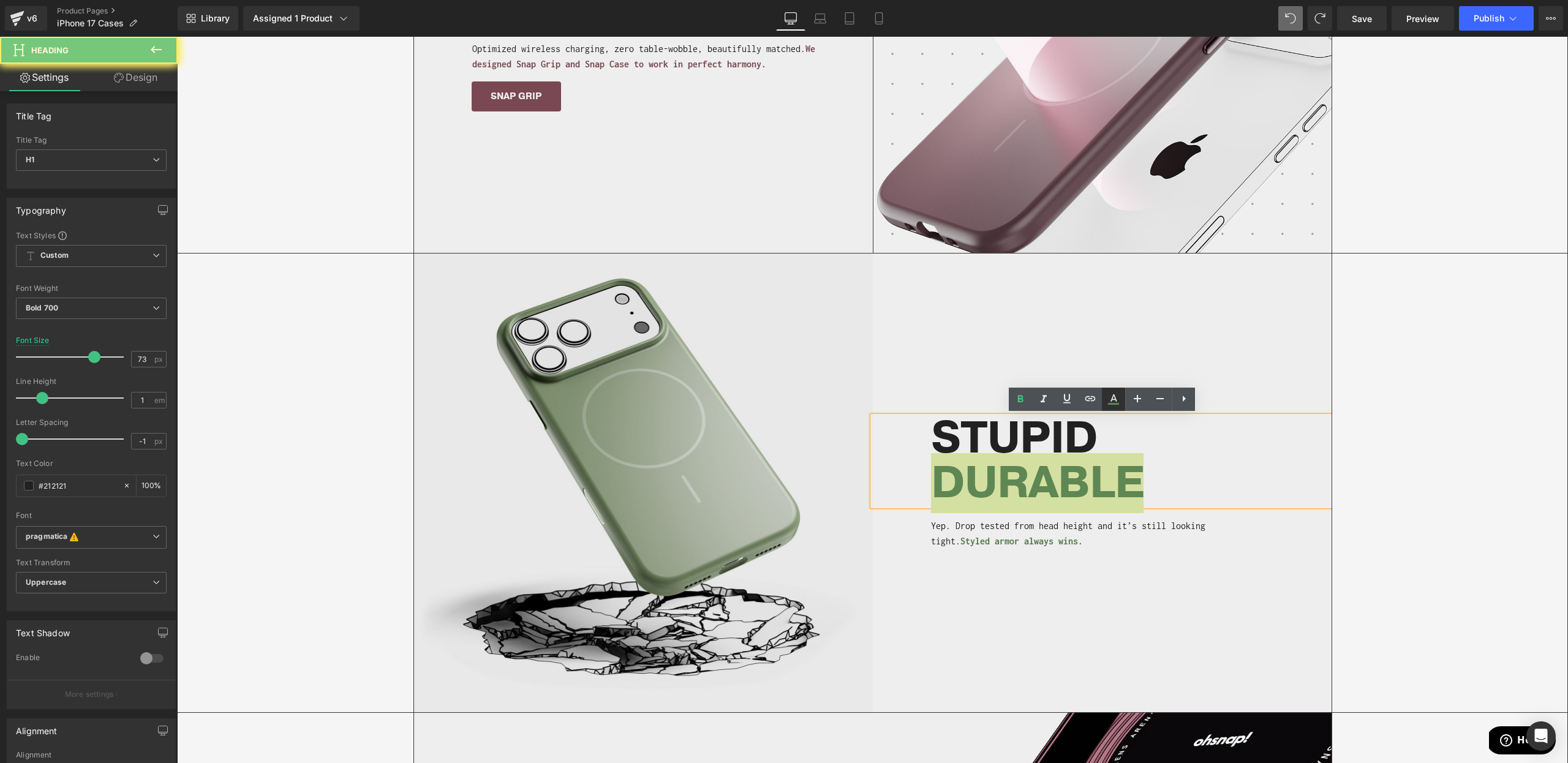
click at [1112, 405] on icon at bounding box center [1113, 399] width 14 height 14
type input "#5e8753"
type input "100"
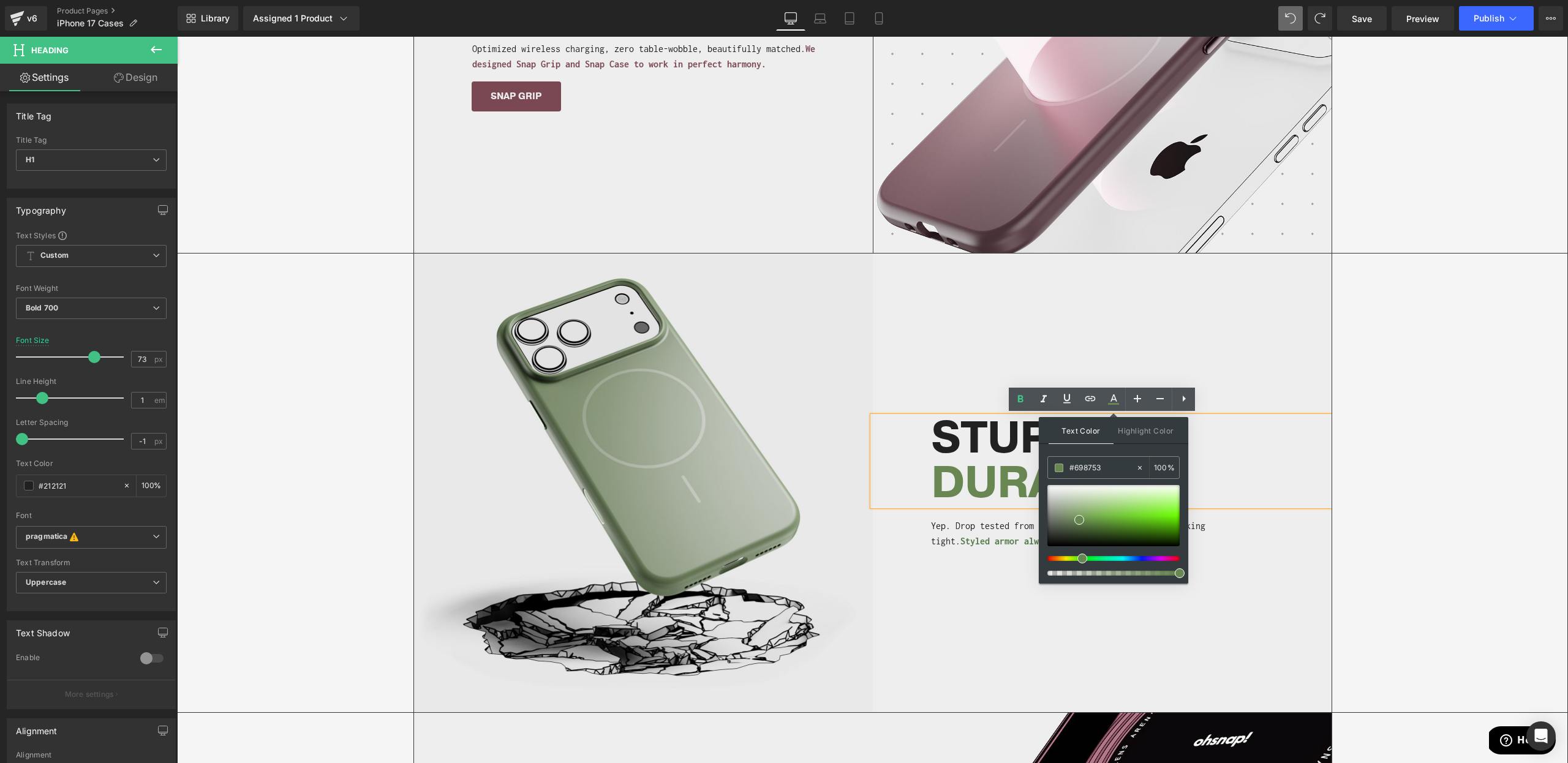
type input "#6a8753"
drag, startPoint x: 1082, startPoint y: 557, endPoint x: 1073, endPoint y: 560, distance: 9.5
click at [1073, 560] on div at bounding box center [1113, 530] width 132 height 91
click at [935, 565] on div "Image STUPID DURABLE Heading Yep. Drop tested from head height and it’s still l…" at bounding box center [873, 483] width 919 height 459
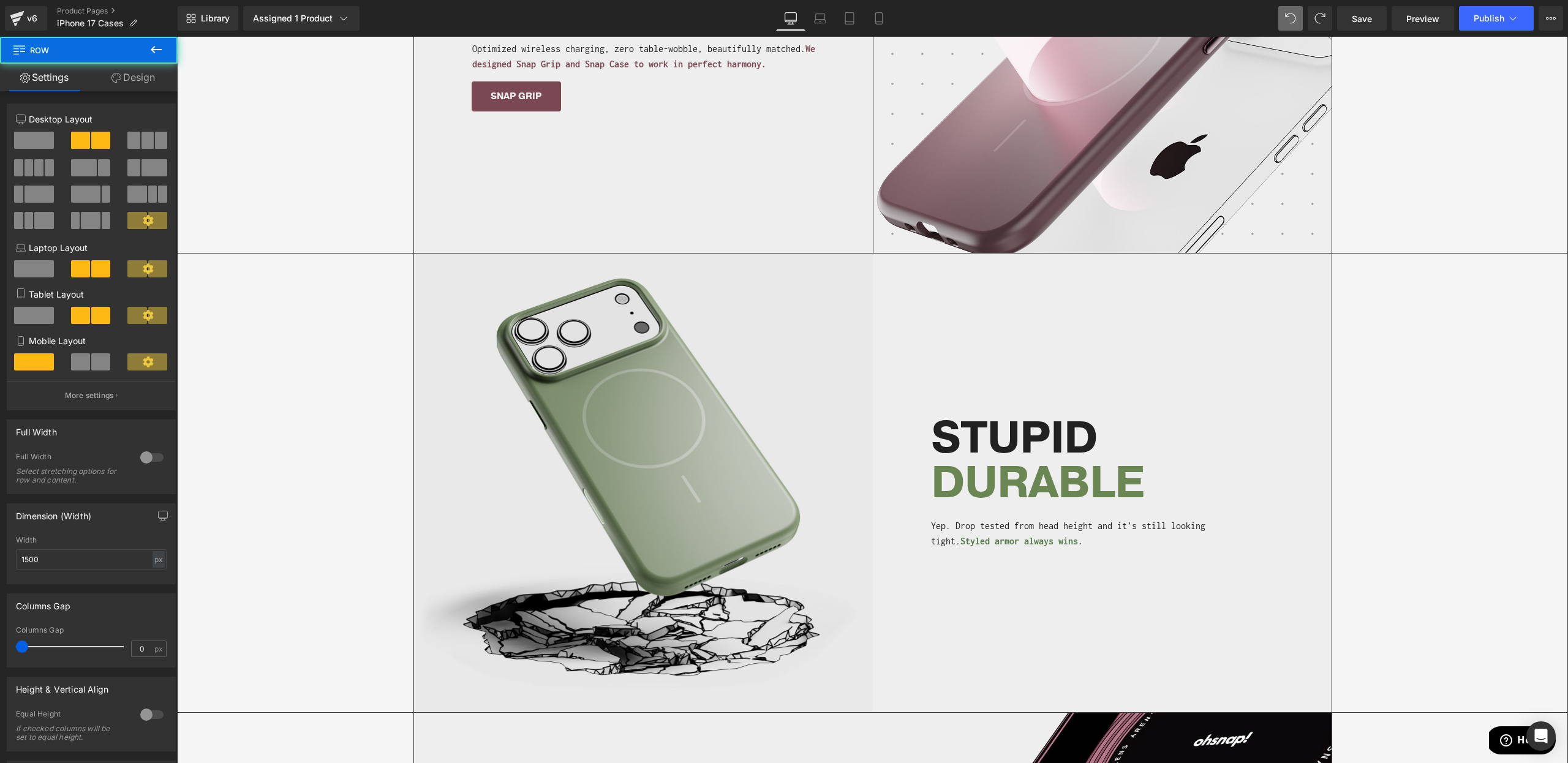
click at [948, 568] on div "Image STUPID DURABLE Heading Yep. Drop tested from head height and it’s still l…" at bounding box center [873, 483] width 919 height 459
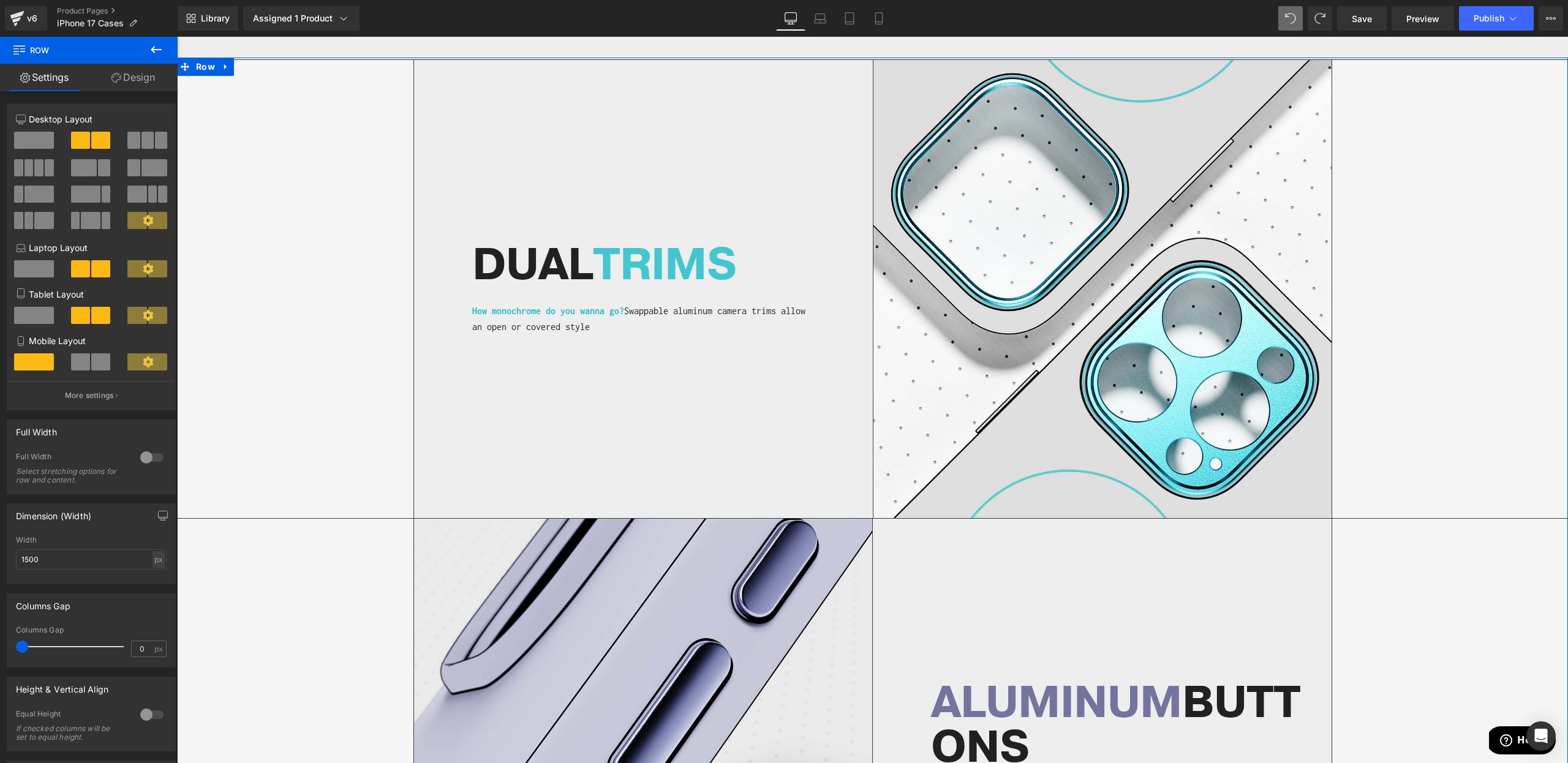
scroll to position [518, 0]
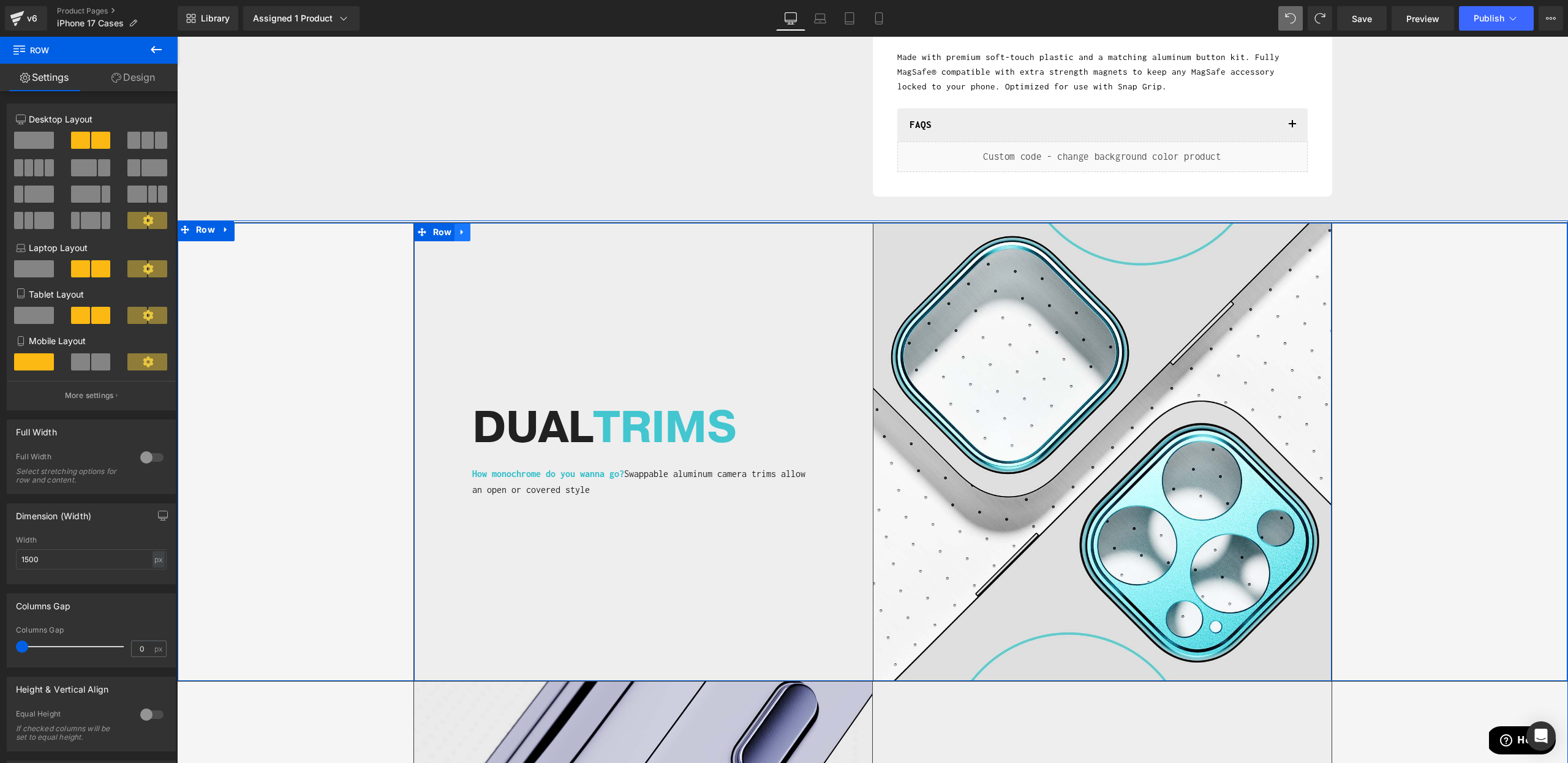
click at [463, 233] on icon at bounding box center [462, 232] width 8 height 9
click at [490, 235] on icon at bounding box center [494, 232] width 8 height 9
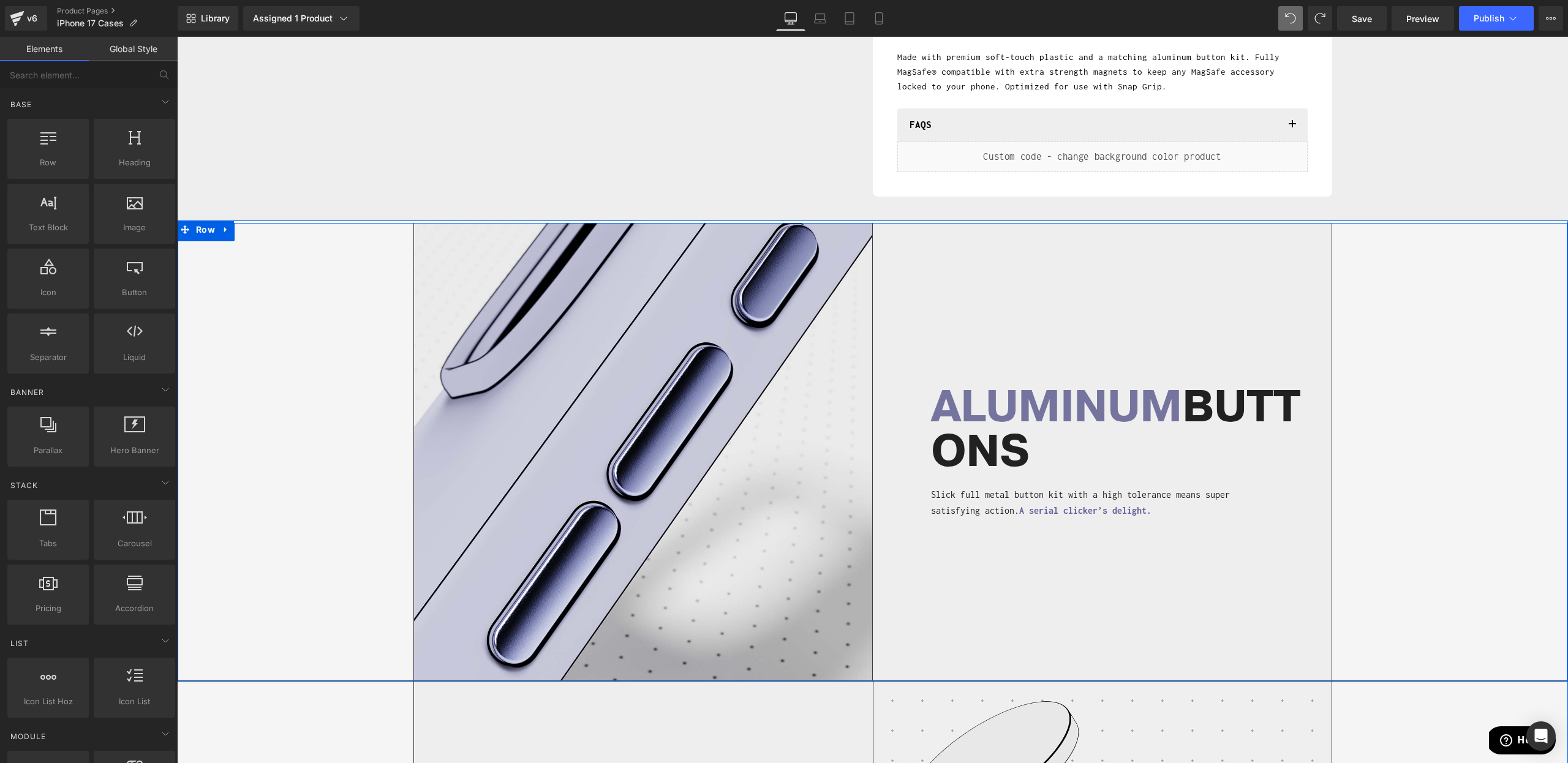
click at [380, 284] on div "Image ALUMINUM BUTTONS Heading Slick full metal button kit with a high toleranc…" at bounding box center [873, 451] width 1390 height 458
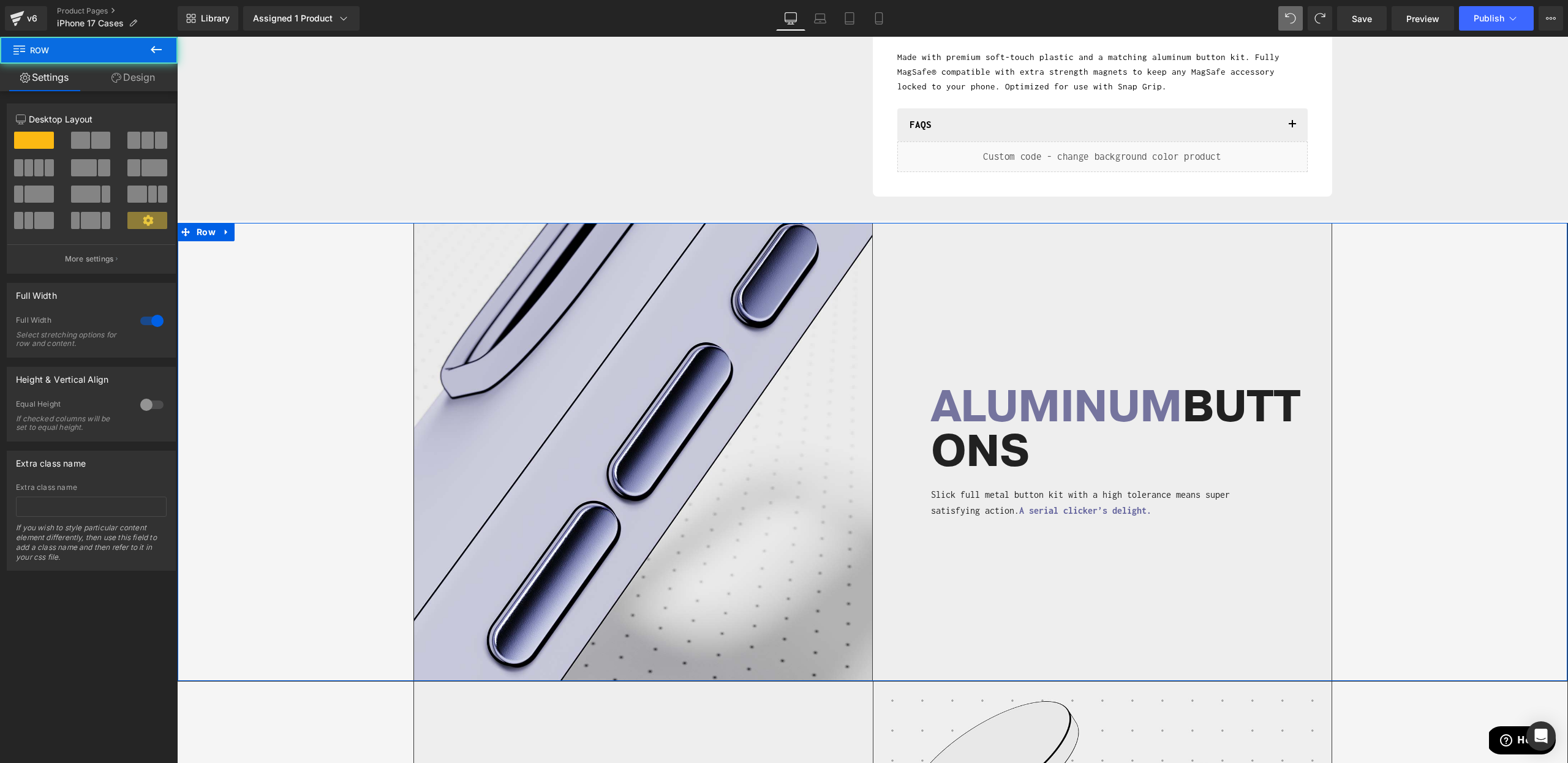
click at [129, 73] on link "Design" at bounding box center [133, 77] width 89 height 27
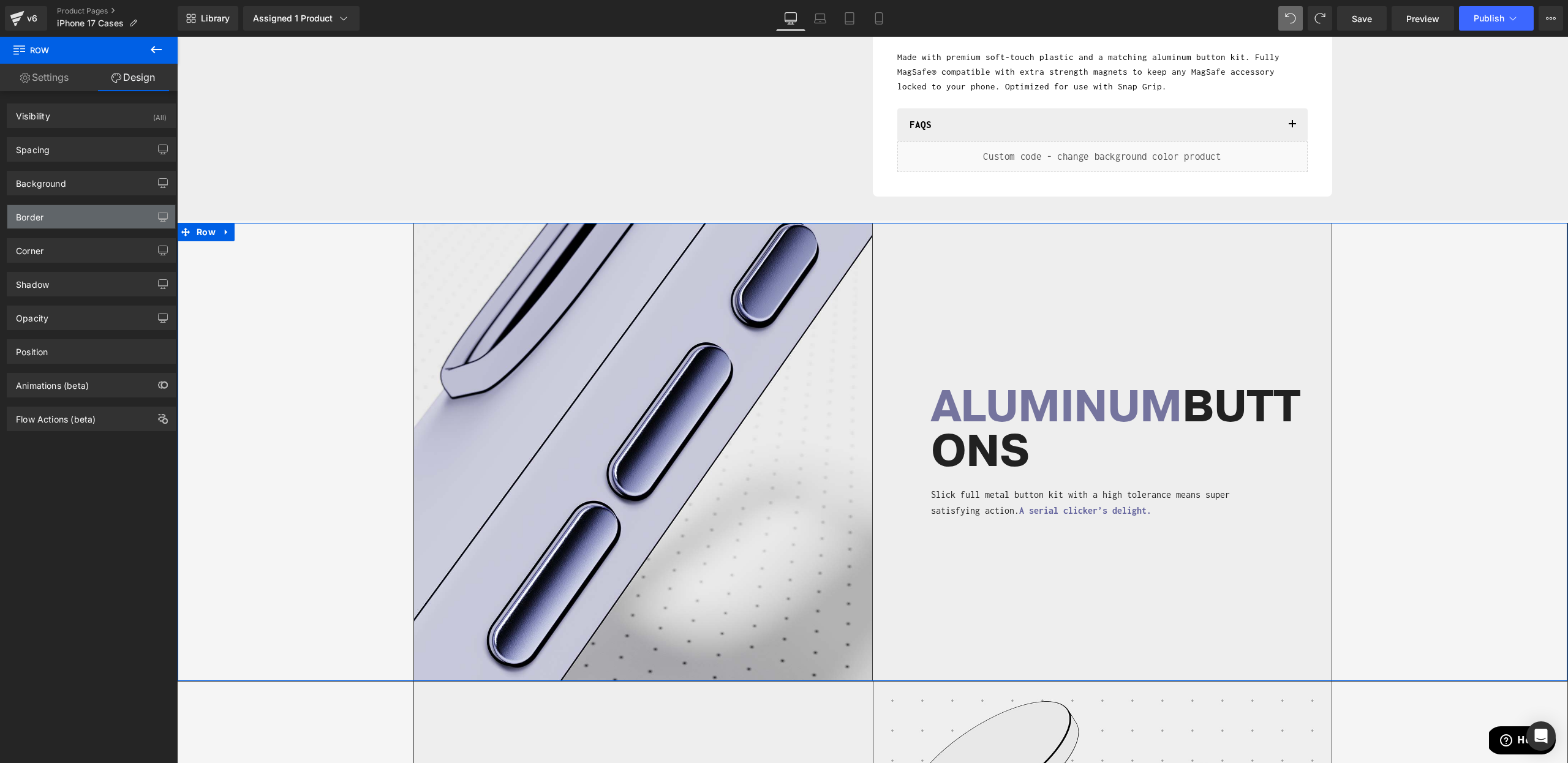
click at [75, 222] on div "Border" at bounding box center [91, 217] width 168 height 24
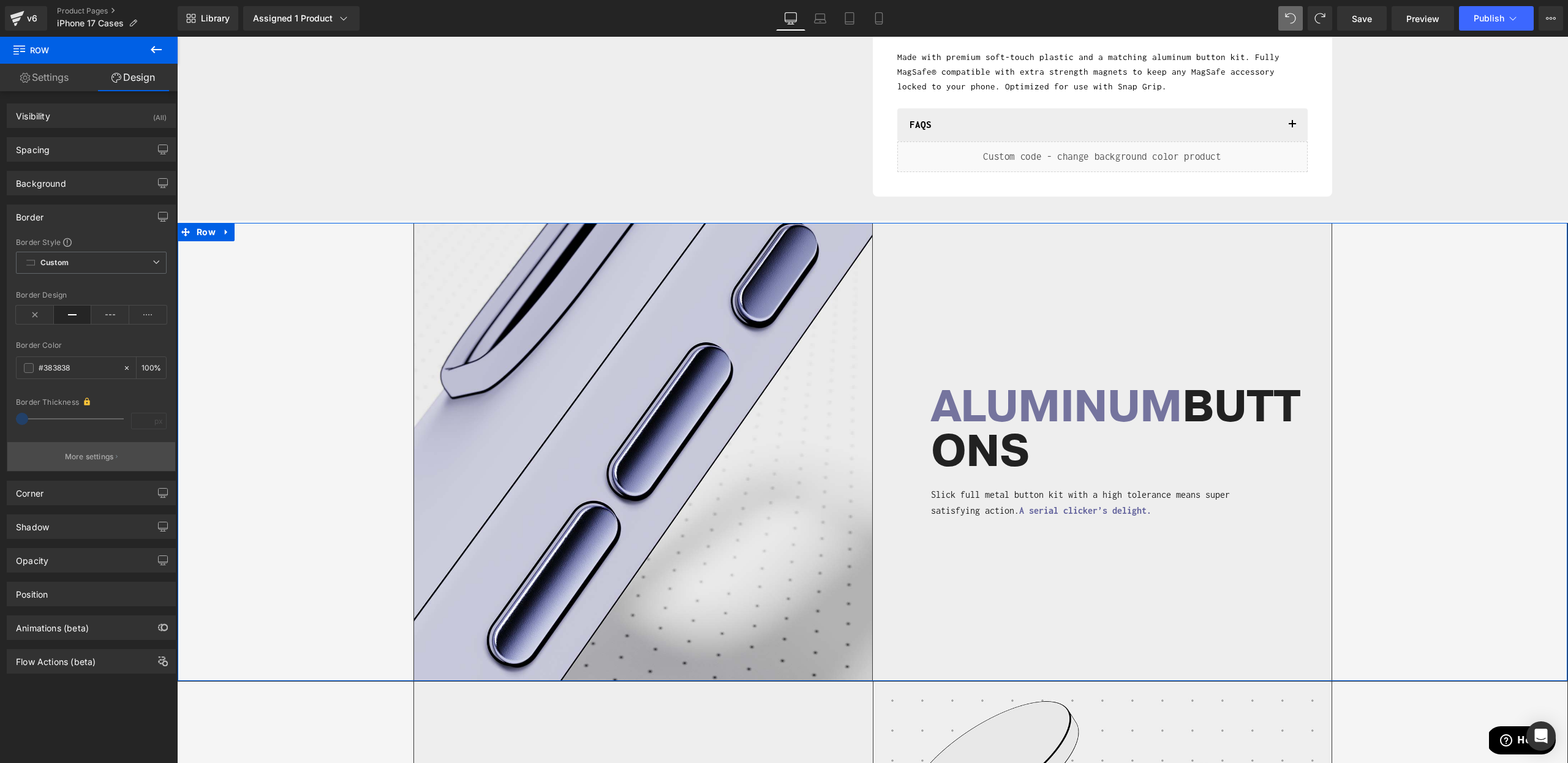
click at [82, 453] on p "More settings" at bounding box center [89, 457] width 49 height 11
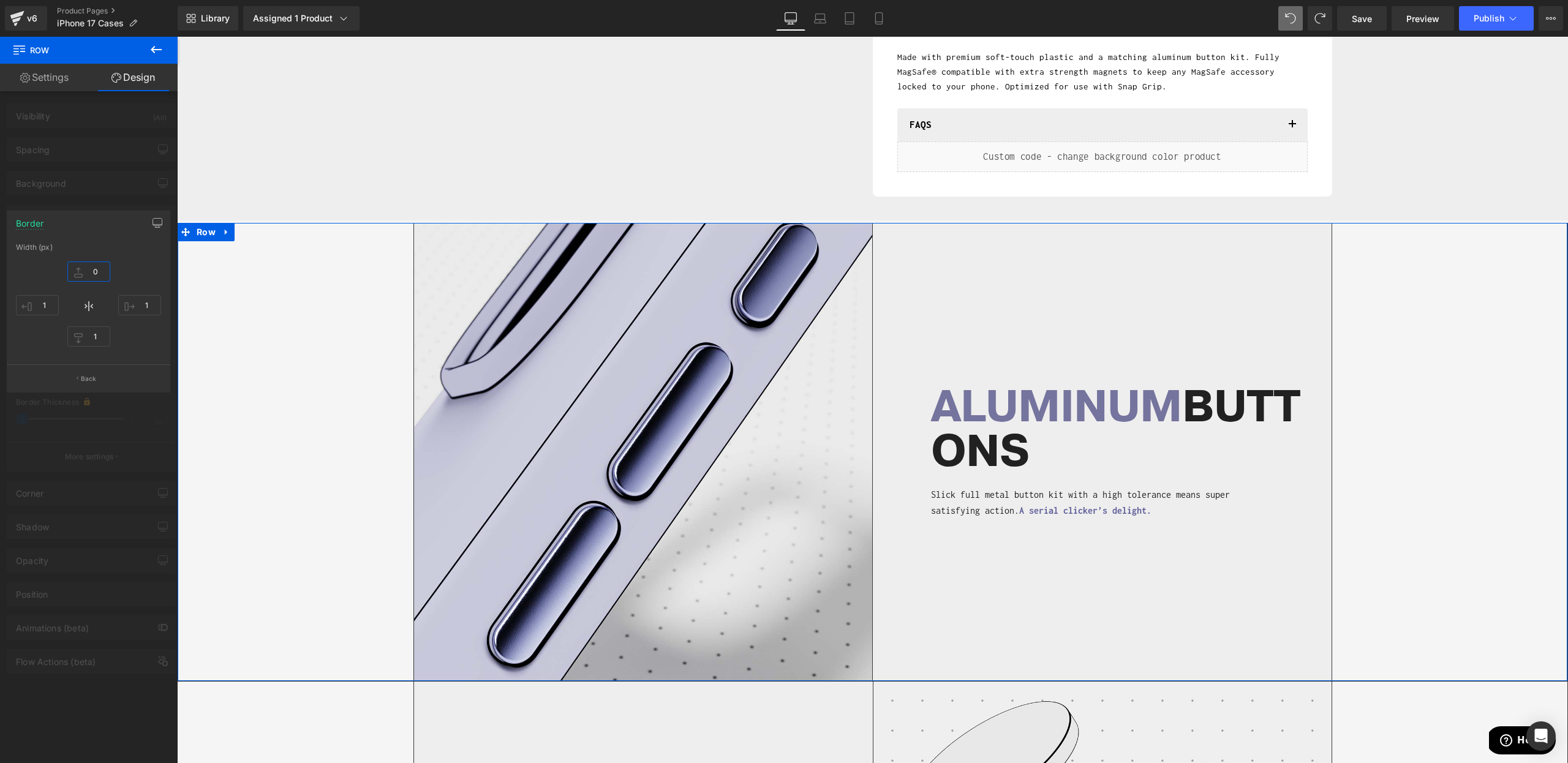
click at [93, 265] on input "0" at bounding box center [89, 271] width 43 height 20
type input "1"
click at [124, 180] on div at bounding box center [89, 402] width 178 height 732
type input "1"
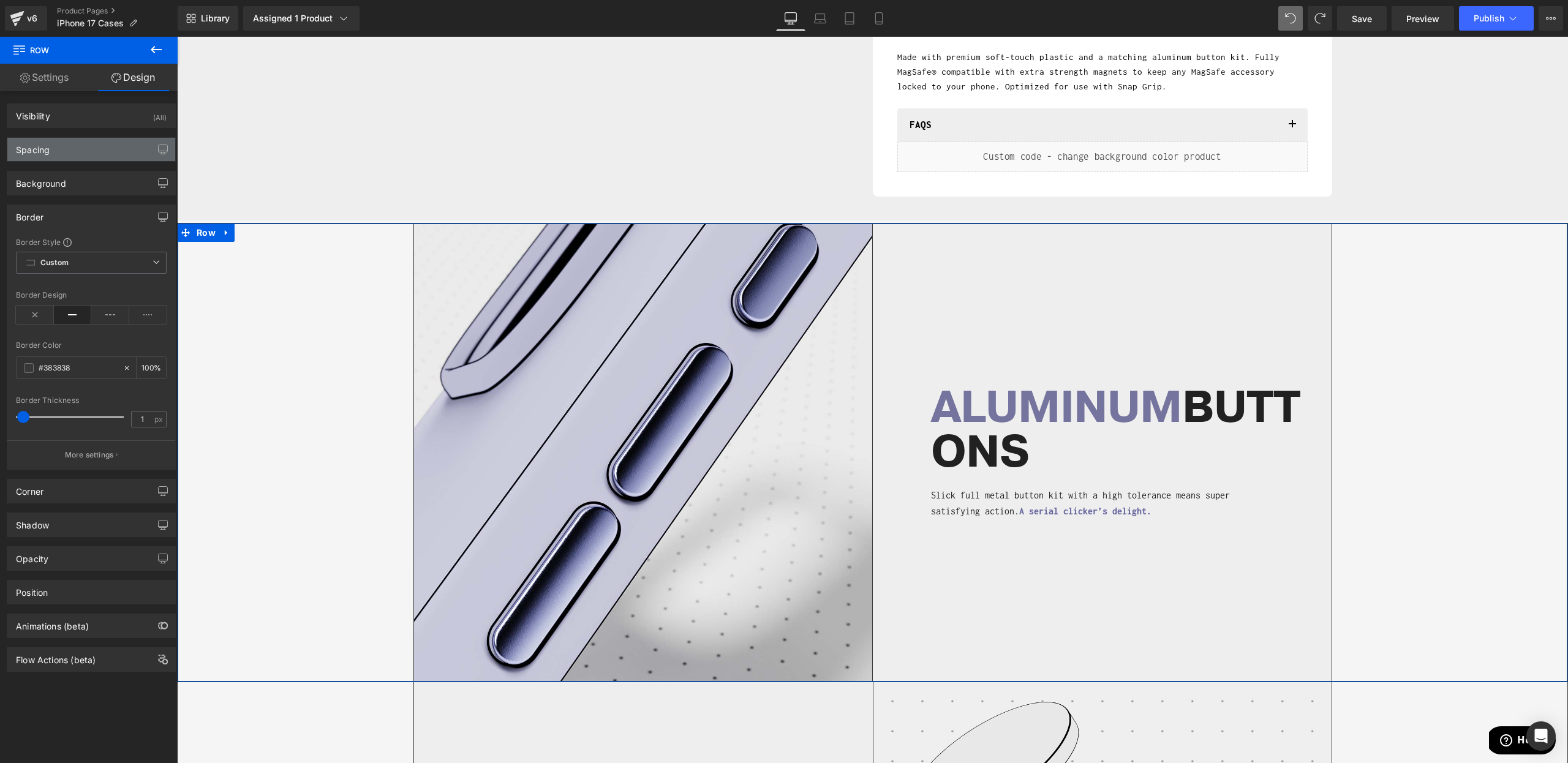
click at [96, 153] on div "Spacing" at bounding box center [91, 150] width 168 height 24
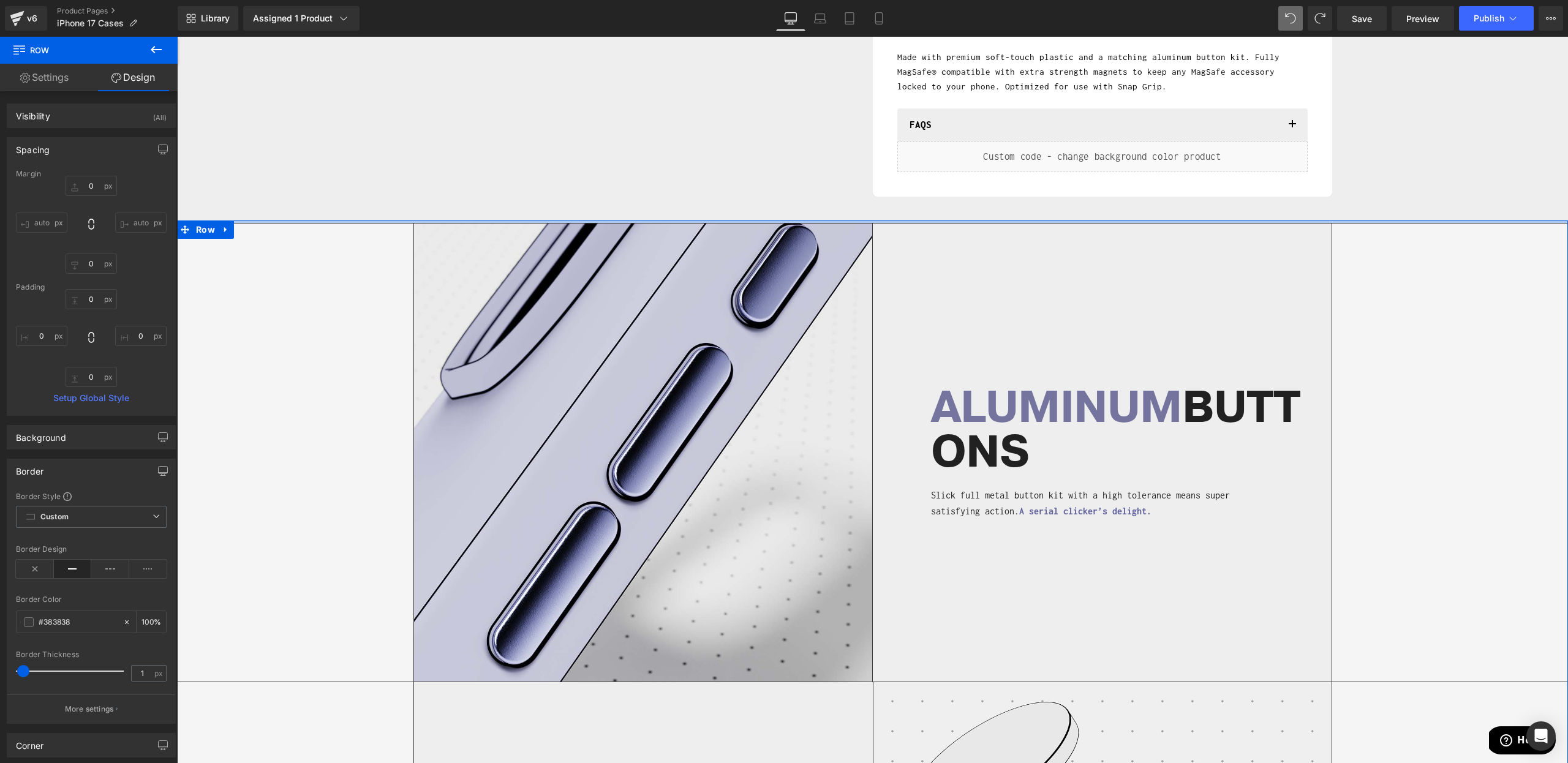
click at [261, 221] on div at bounding box center [873, 221] width 1391 height 3
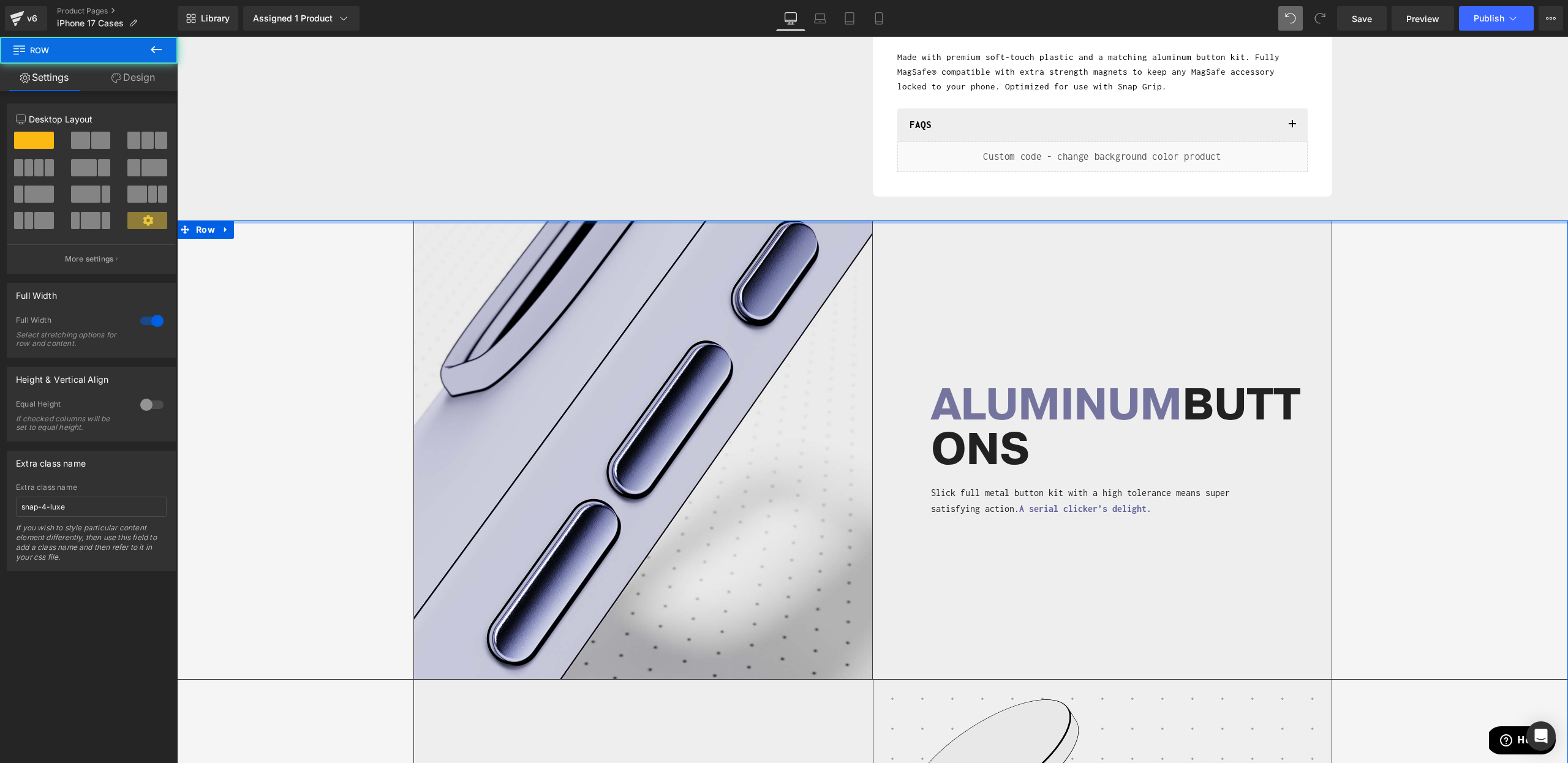
drag, startPoint x: 261, startPoint y: 221, endPoint x: 262, endPoint y: 212, distance: 9.1
click at [259, 526] on div "Image ALUMINUM BUTTONS Heading Slick full metal button kit with a high toleranc…" at bounding box center [873, 449] width 1390 height 458
click at [1381, 428] on div "Image ALUMINUM BUTTONS Heading Slick full metal button kit with a high toleranc…" at bounding box center [873, 449] width 1390 height 458
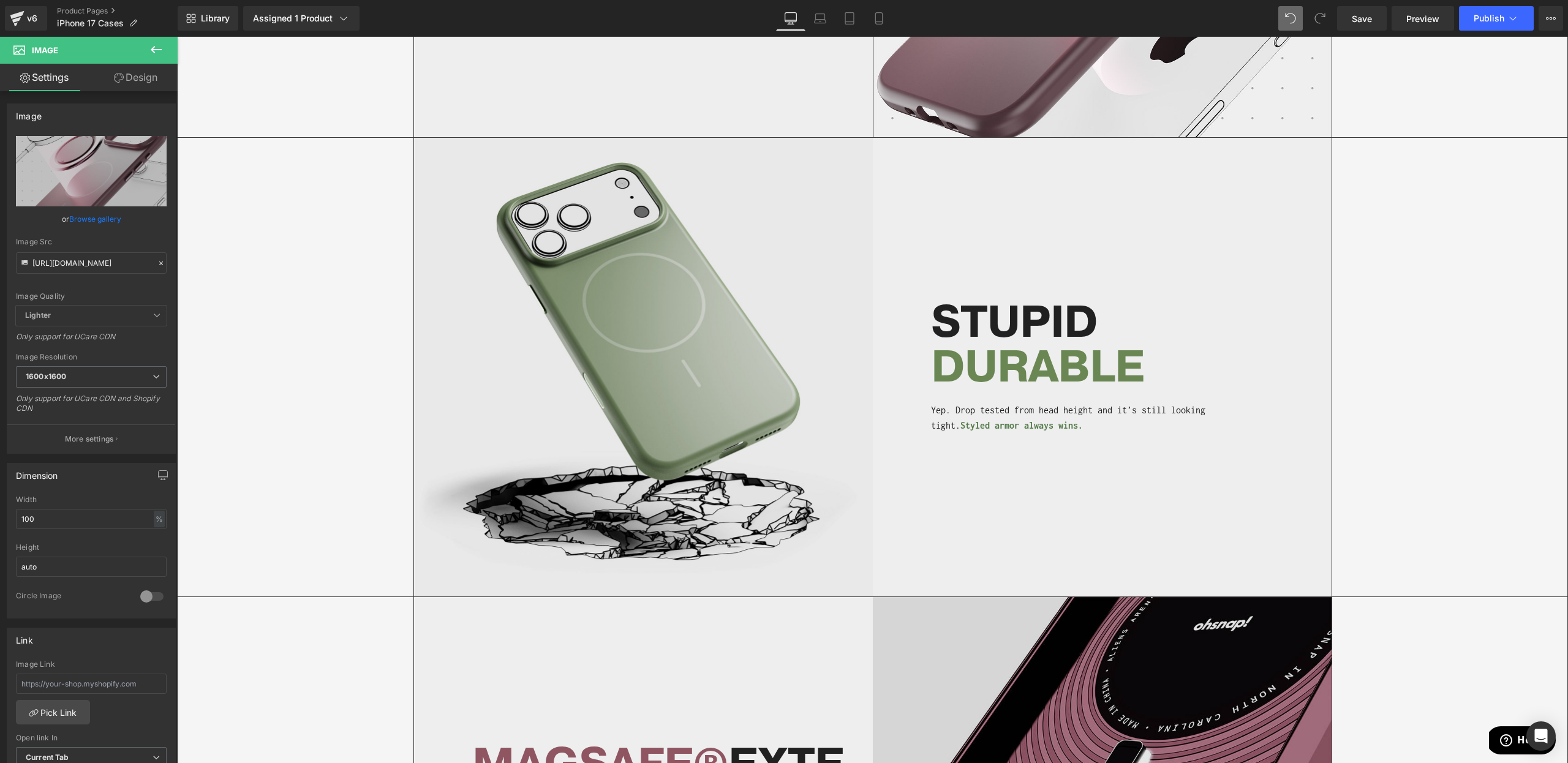
scroll to position [1740, 0]
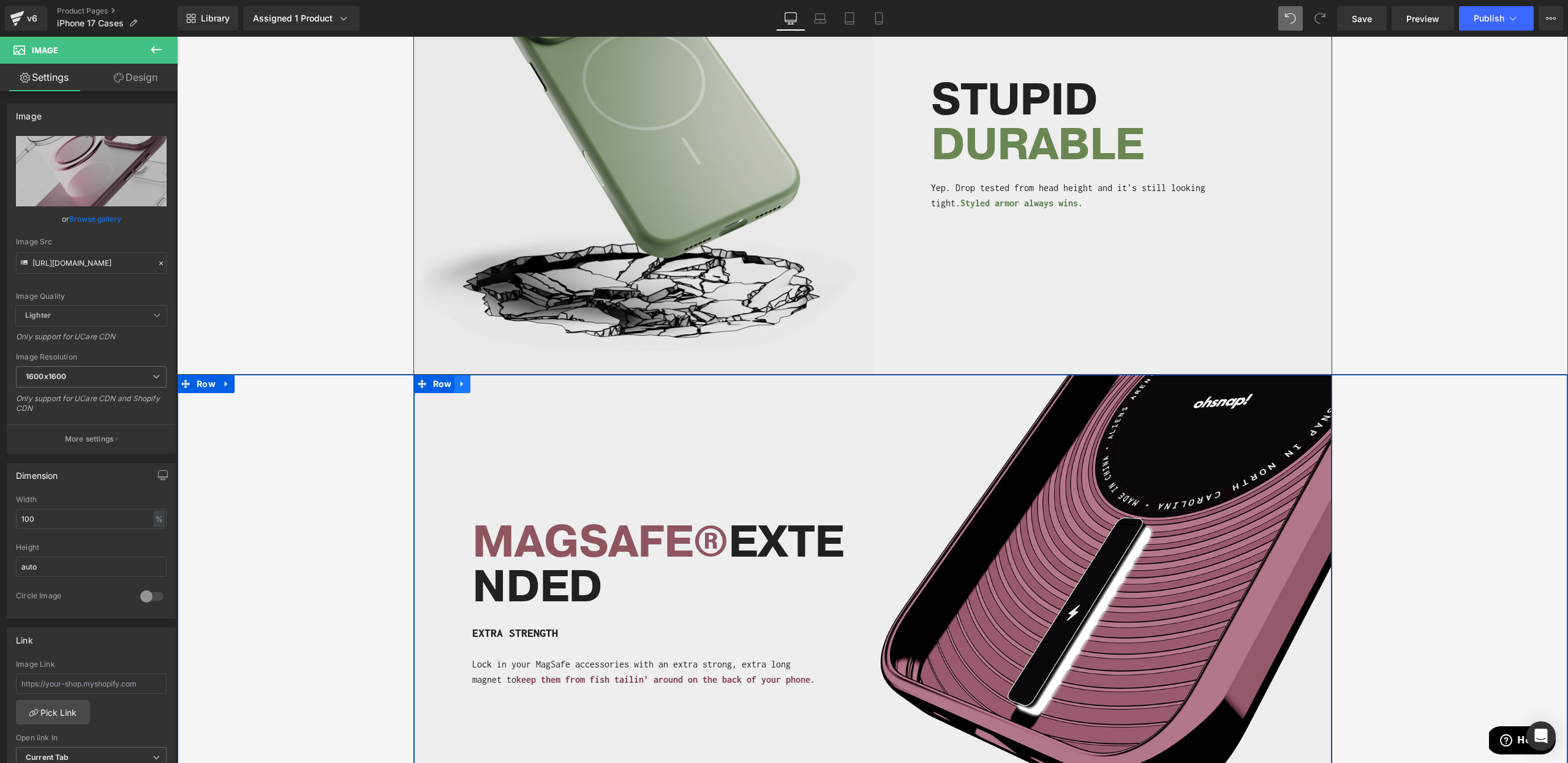
click at [465, 387] on icon at bounding box center [462, 383] width 8 height 9
click at [492, 385] on icon at bounding box center [494, 383] width 8 height 8
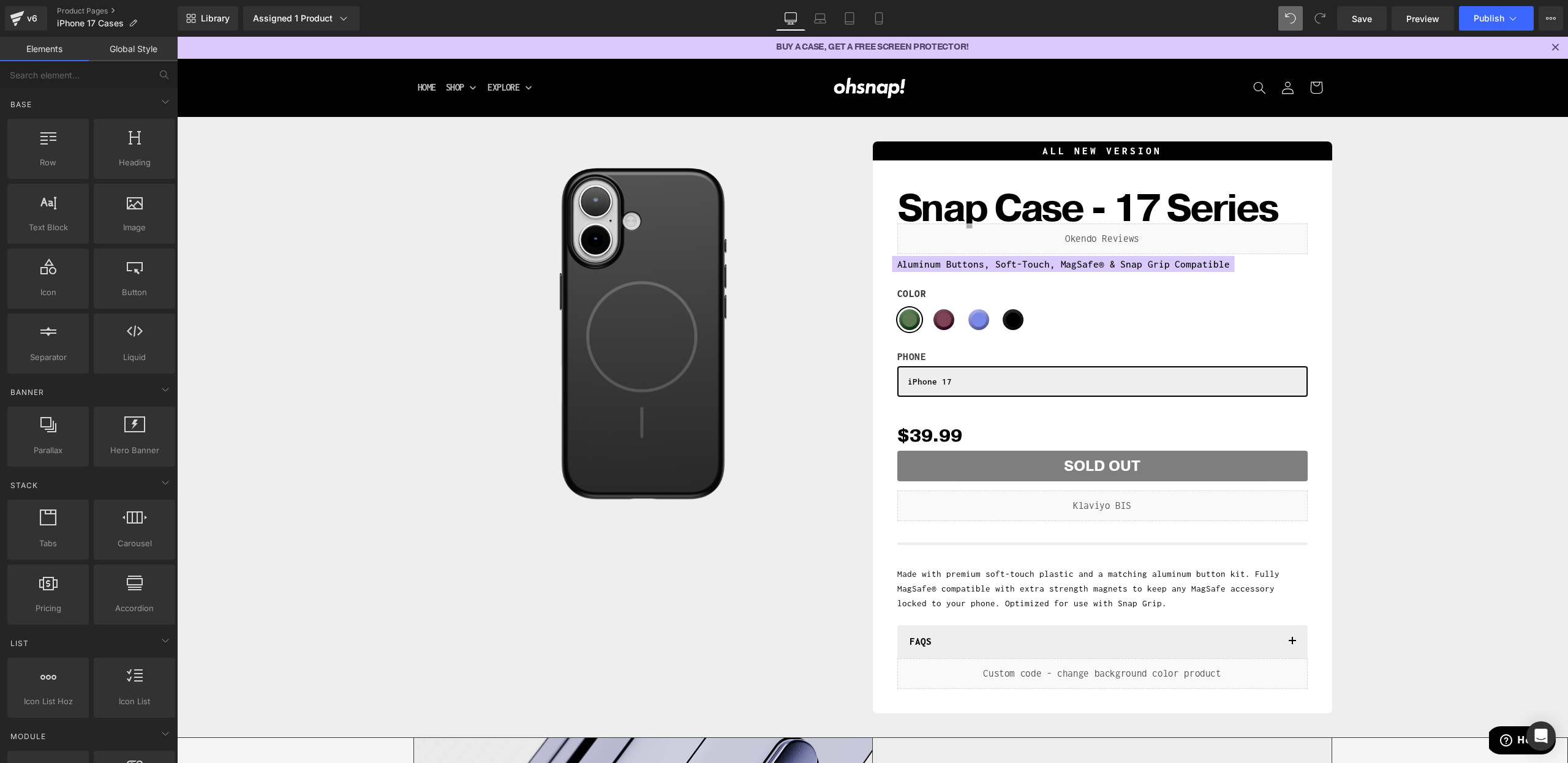
scroll to position [3, 0]
